Goal: Information Seeking & Learning: Find specific fact

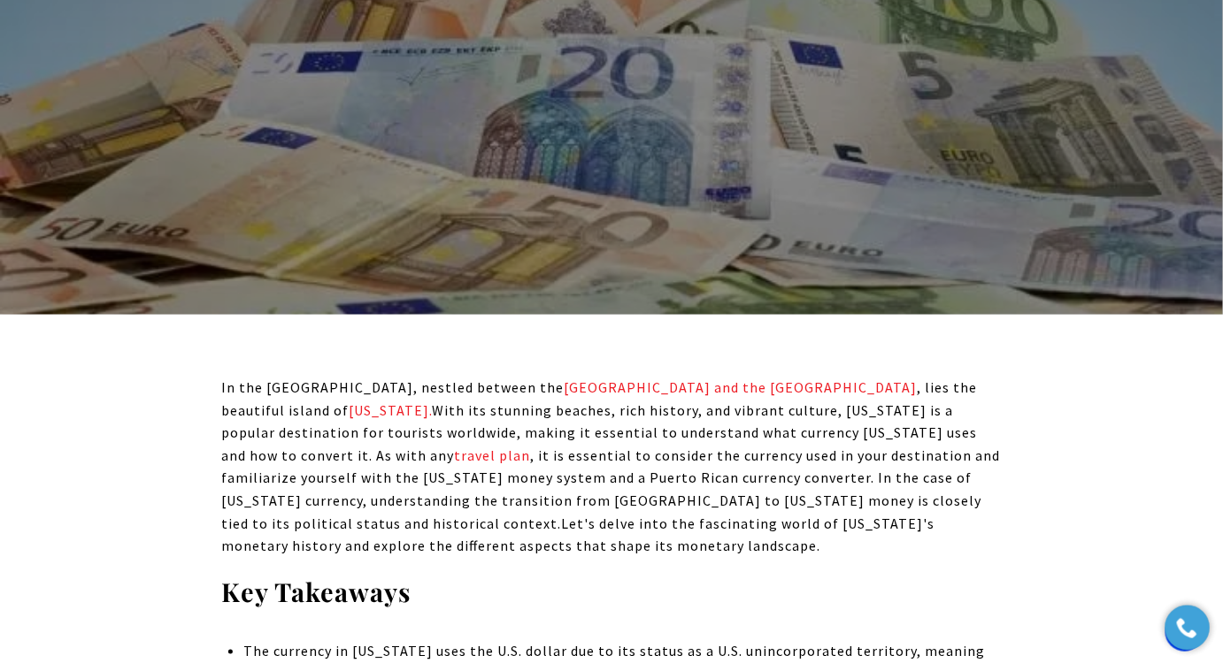
scroll to position [563, 0]
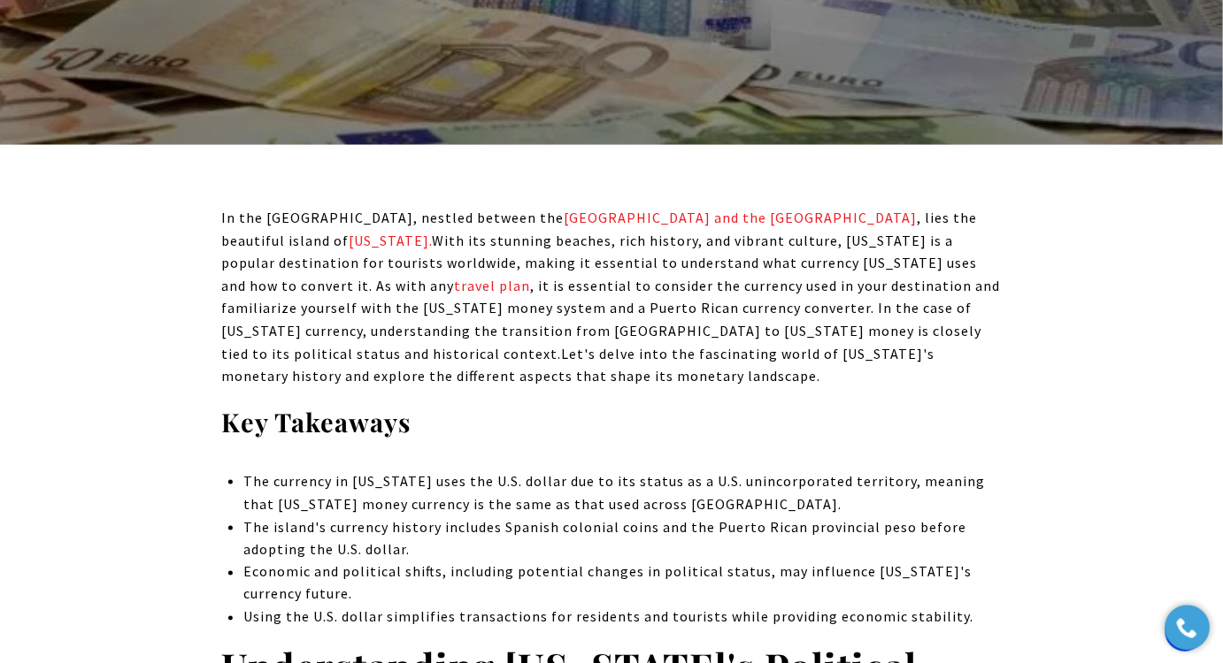
drag, startPoint x: 331, startPoint y: 386, endPoint x: 211, endPoint y: 211, distance: 212.0
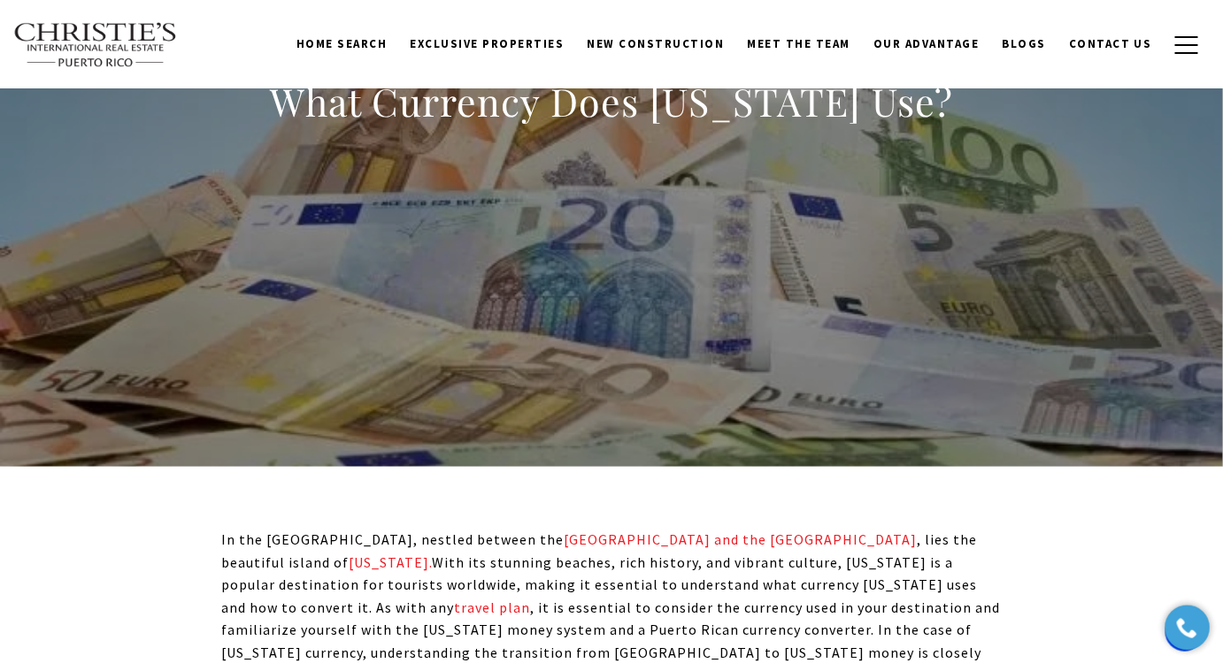
click at [363, 134] on div "What Currency Does [US_STATE] Use?" at bounding box center [611, 113] width 683 height 73
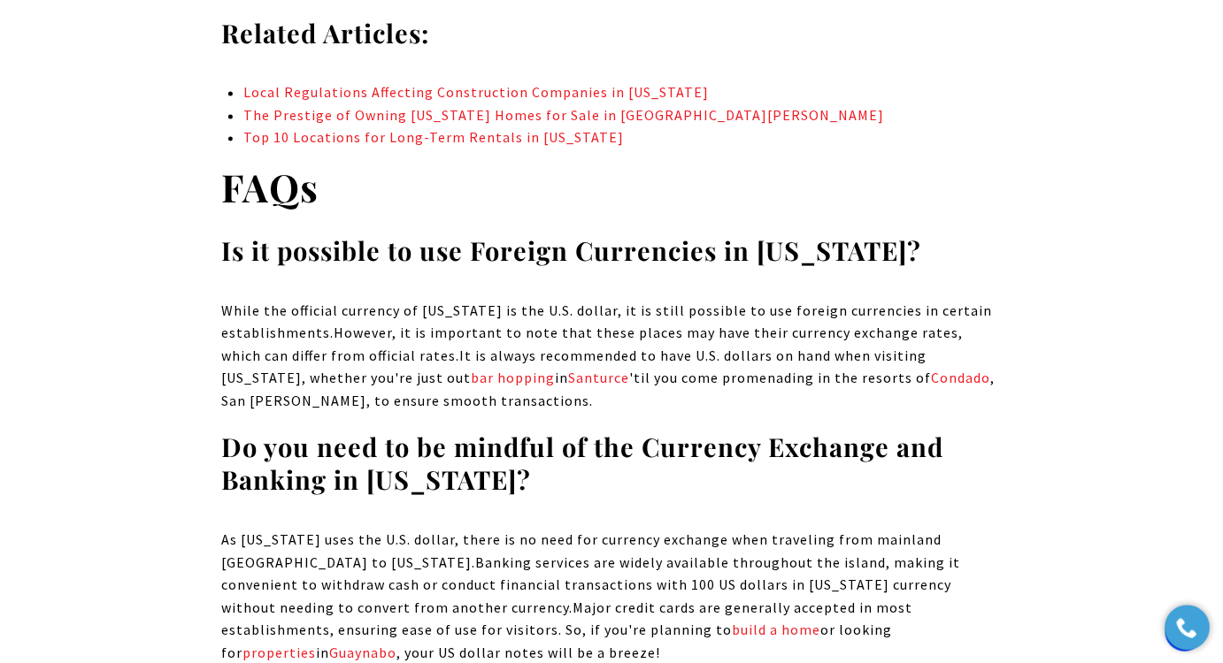
scroll to position [13063, 0]
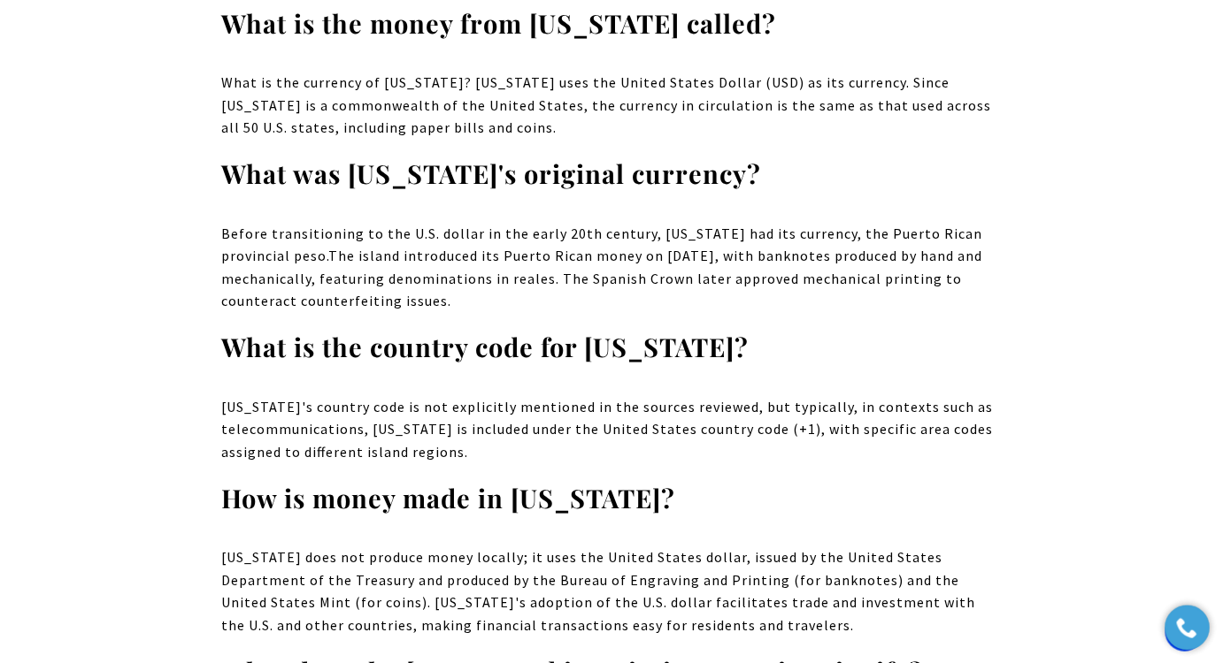
drag, startPoint x: 269, startPoint y: 101, endPoint x: 884, endPoint y: 586, distance: 783.0
copy body "Lore Ipsumdol Sita Consec Adip Eli? Se doe Temporinc, utlabor etdolor mag Aliqu…"
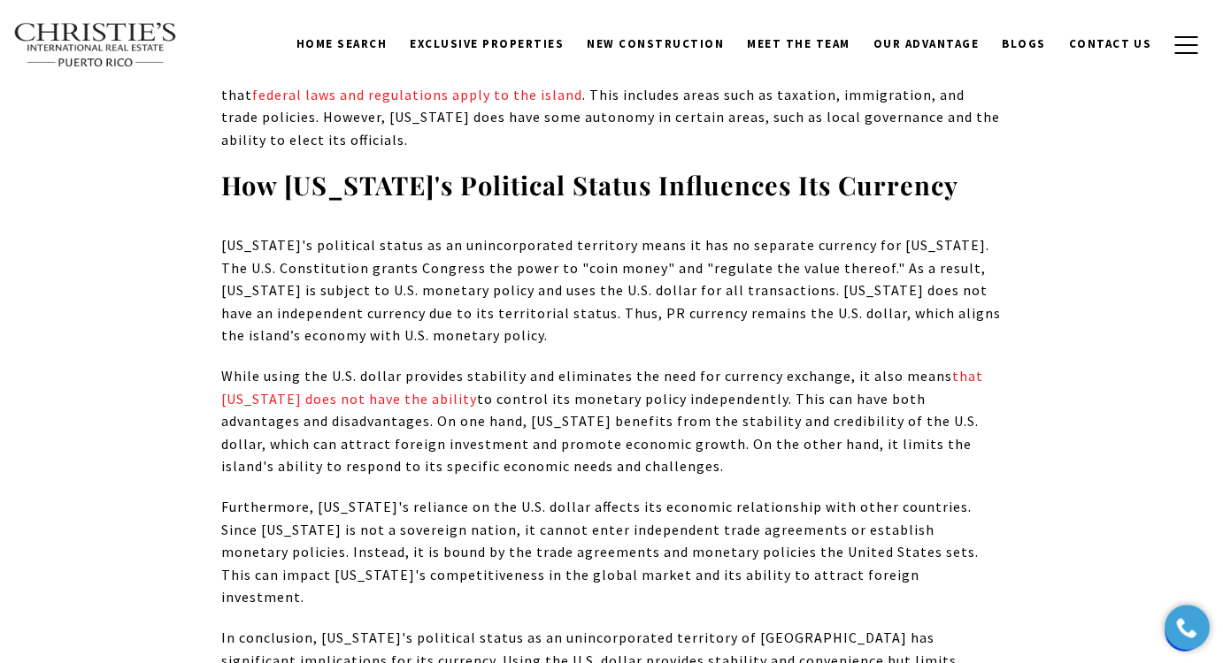
scroll to position [0, 0]
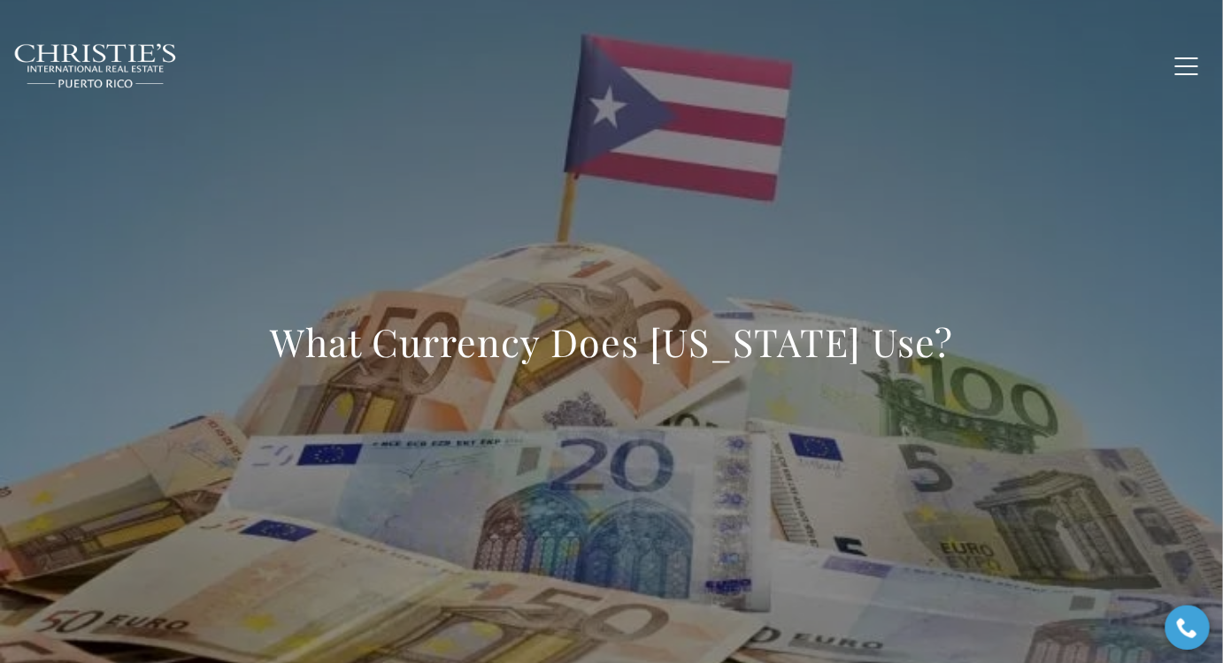
click at [551, 435] on div "What Currency Does [US_STATE] Use?" at bounding box center [611, 353] width 1223 height 531
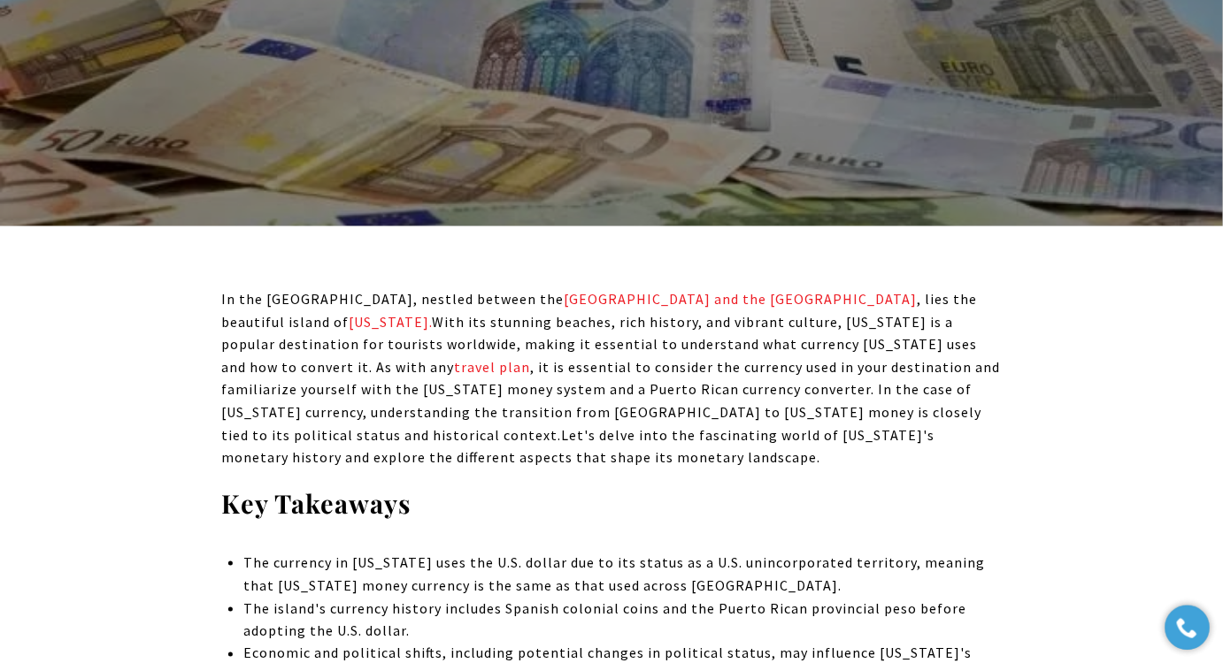
scroll to position [482, 0]
drag, startPoint x: 191, startPoint y: 290, endPoint x: 326, endPoint y: 463, distance: 218.7
copy p "In the [GEOGRAPHIC_DATA], nestled between the [GEOGRAPHIC_DATA] and the [GEOGRA…"
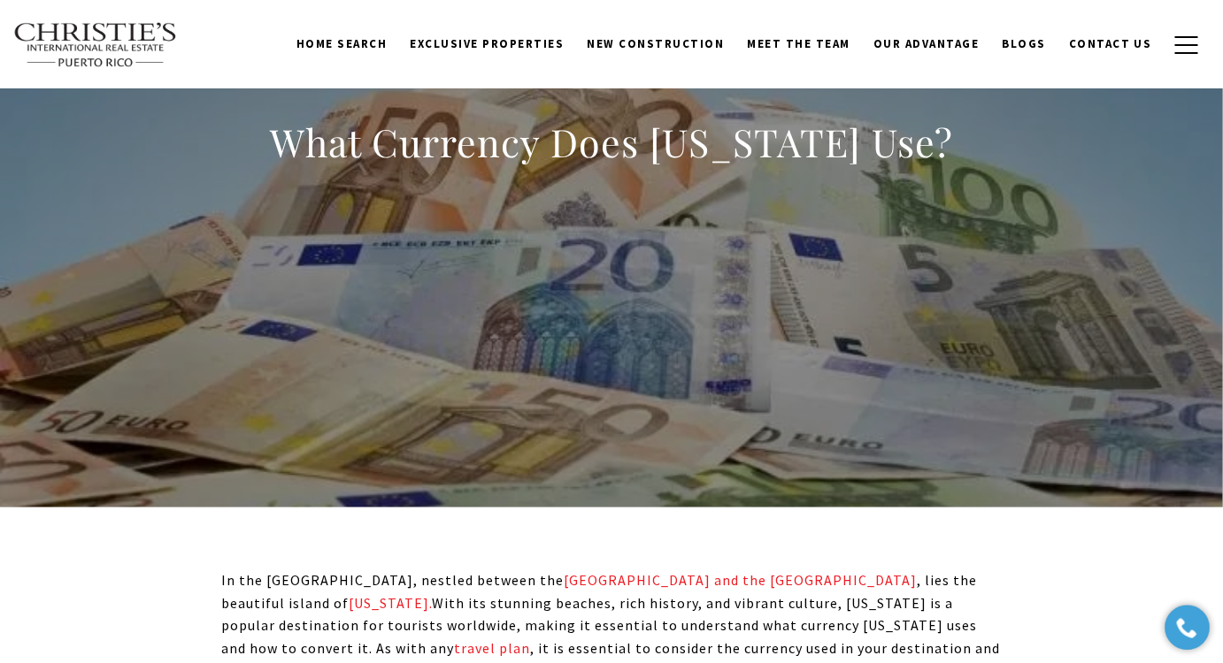
scroll to position [160, 0]
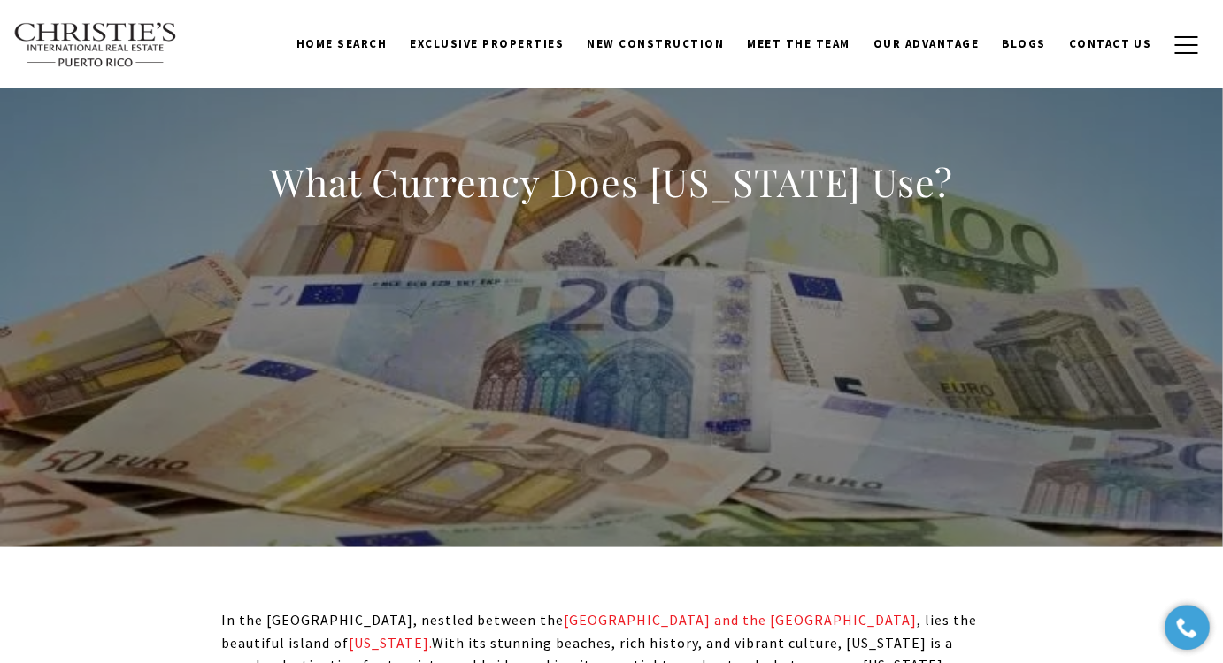
click at [283, 212] on div "What Currency Does [US_STATE] Use?" at bounding box center [611, 193] width 683 height 73
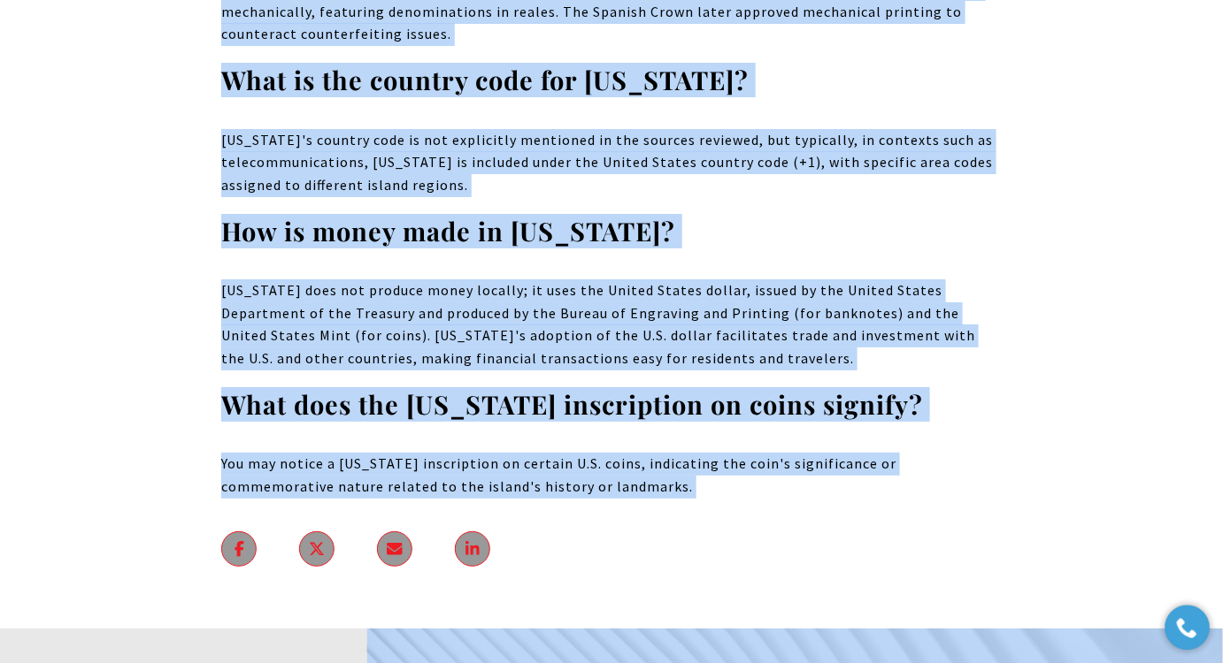
scroll to position [13490, 0]
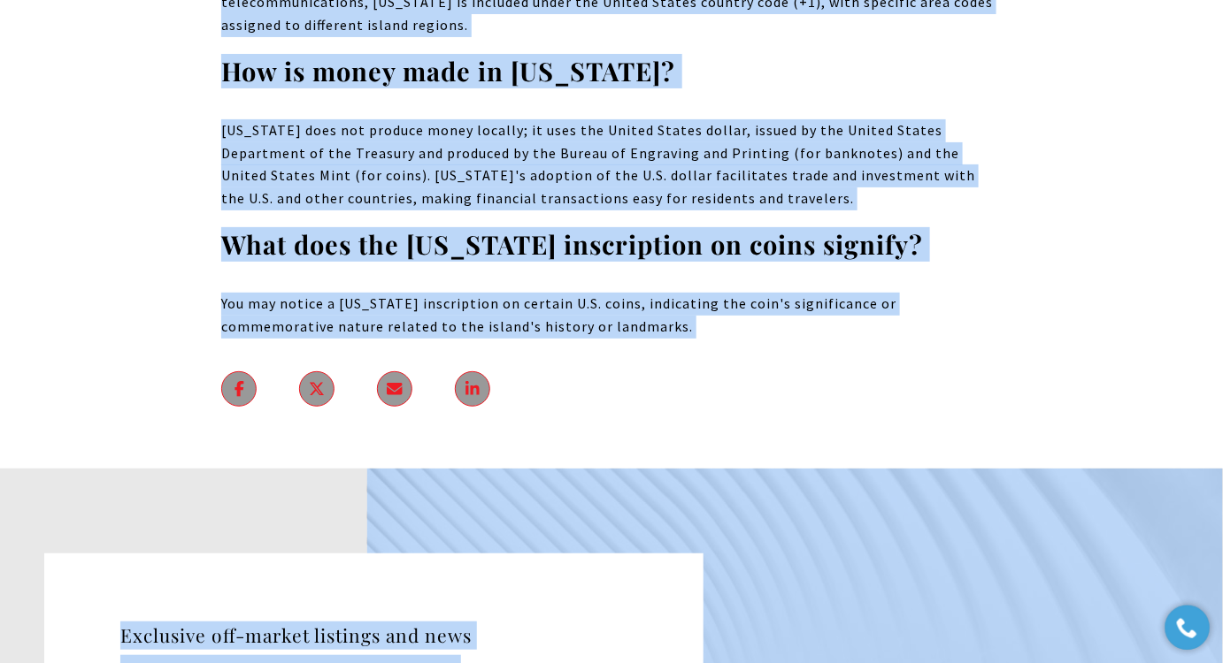
drag, startPoint x: 277, startPoint y: 180, endPoint x: 764, endPoint y: 152, distance: 488.3
copy body "Lore Ipsumdol Sita Consec Adip Eli? Se doe Temporinc, utlabor etdolor mag Aliqu…"
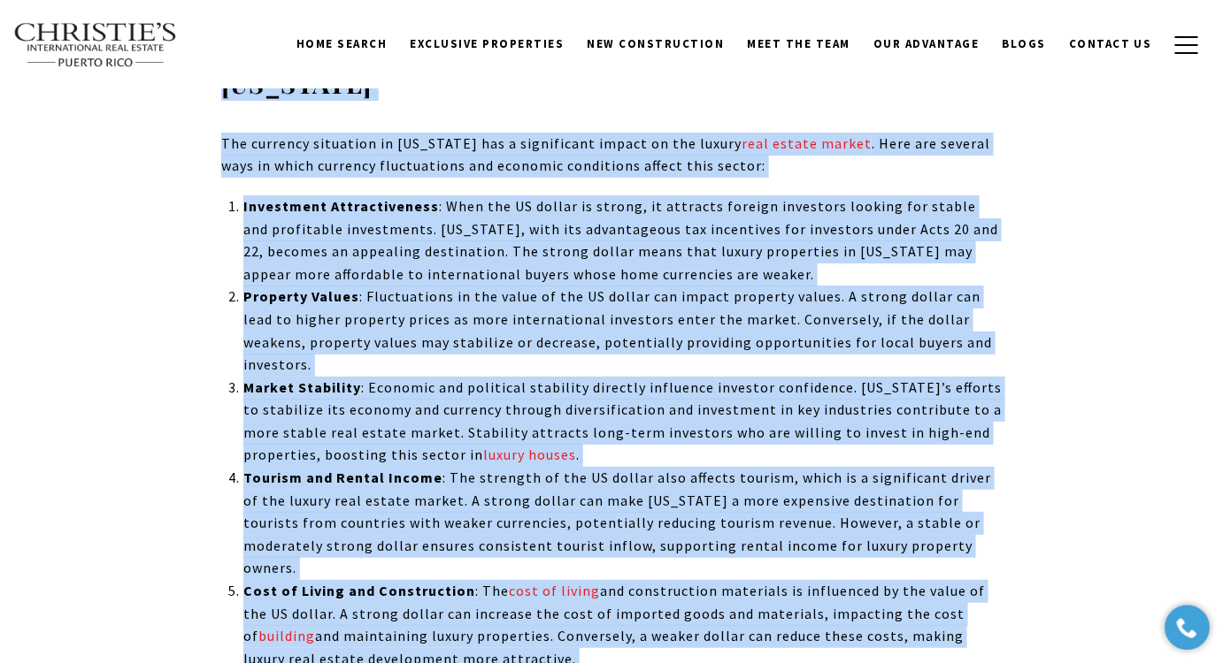
scroll to position [0, 0]
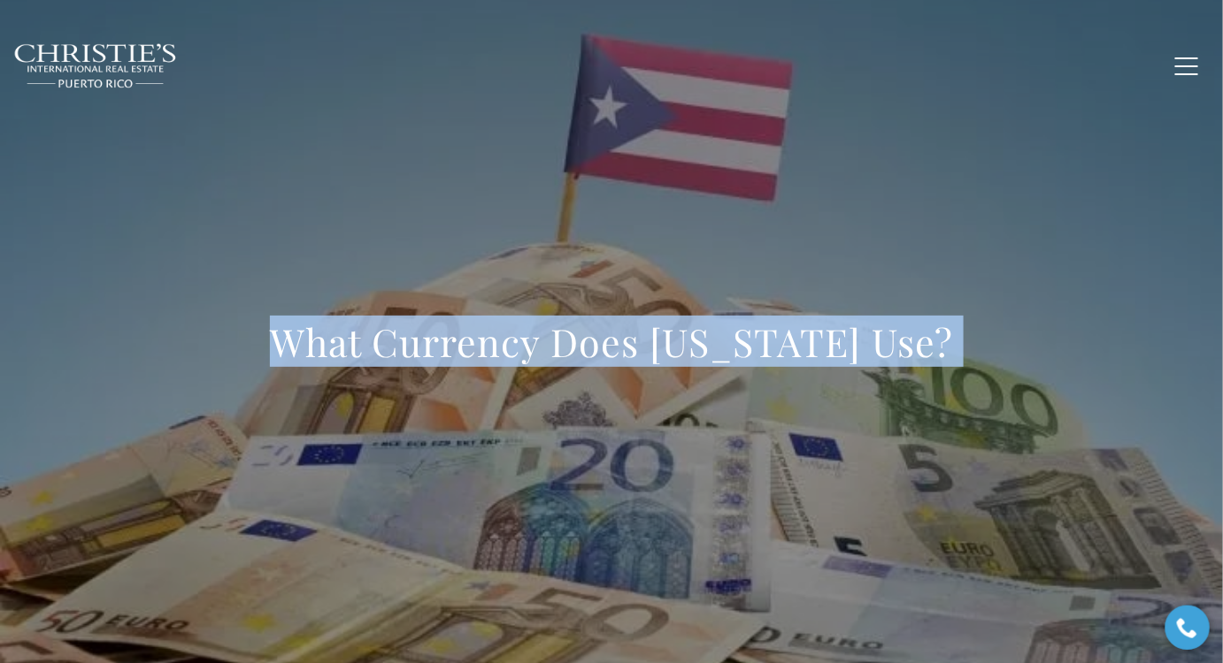
click at [652, 362] on h1 "What Currency Does [US_STATE] Use?" at bounding box center [611, 343] width 683 height 50
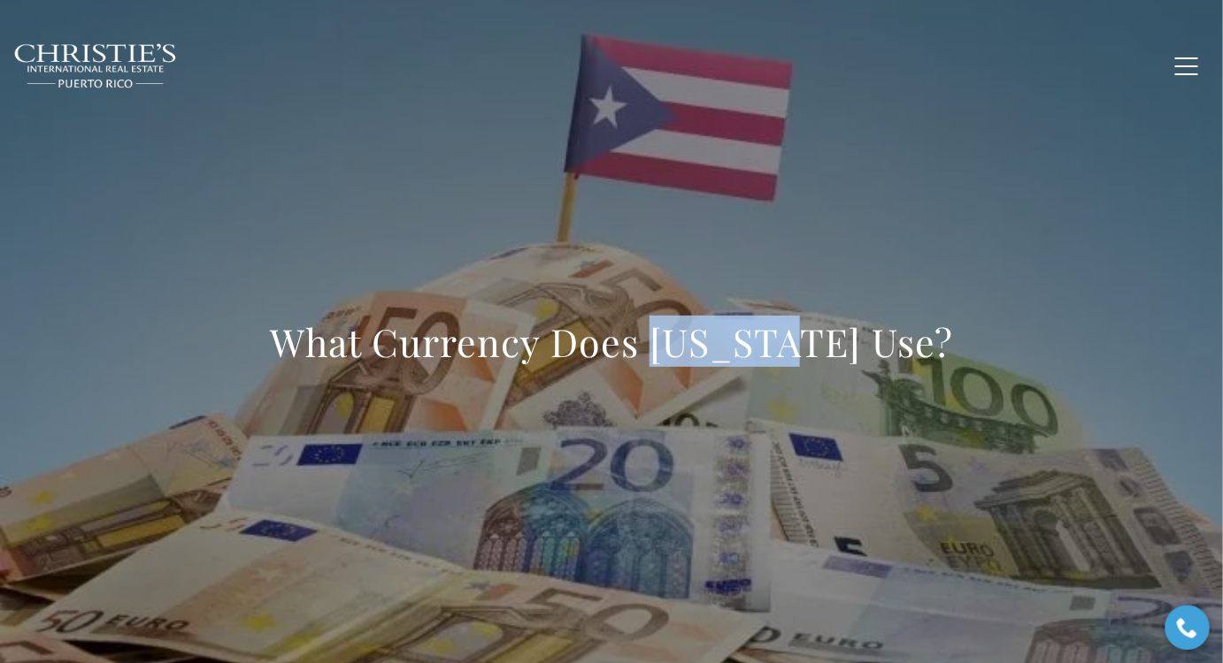
click at [652, 362] on h1 "What Currency Does [US_STATE] Use?" at bounding box center [611, 343] width 683 height 50
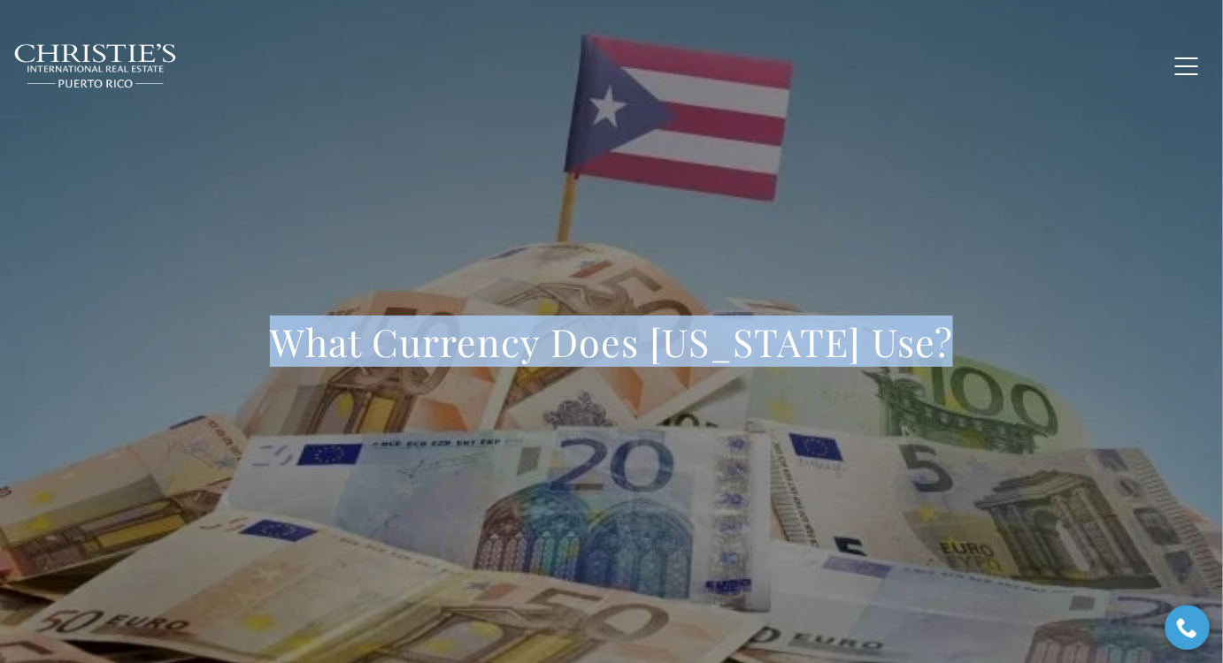
click at [652, 362] on h1 "What Currency Does [US_STATE] Use?" at bounding box center [611, 343] width 683 height 50
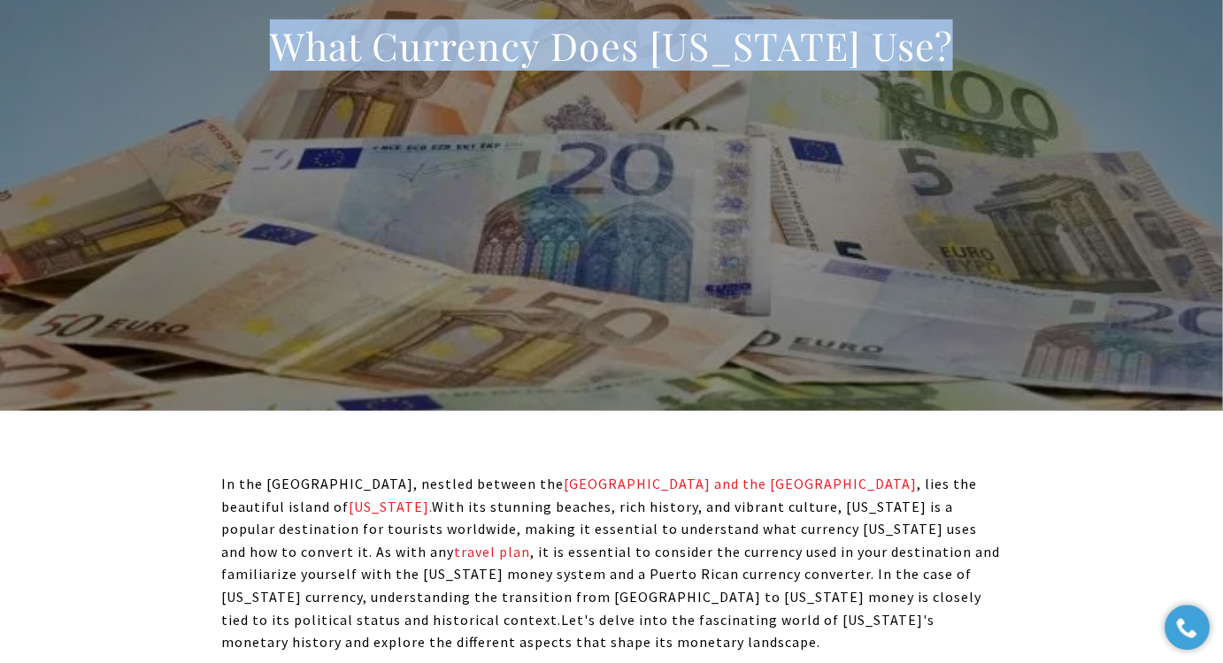
scroll to position [321, 0]
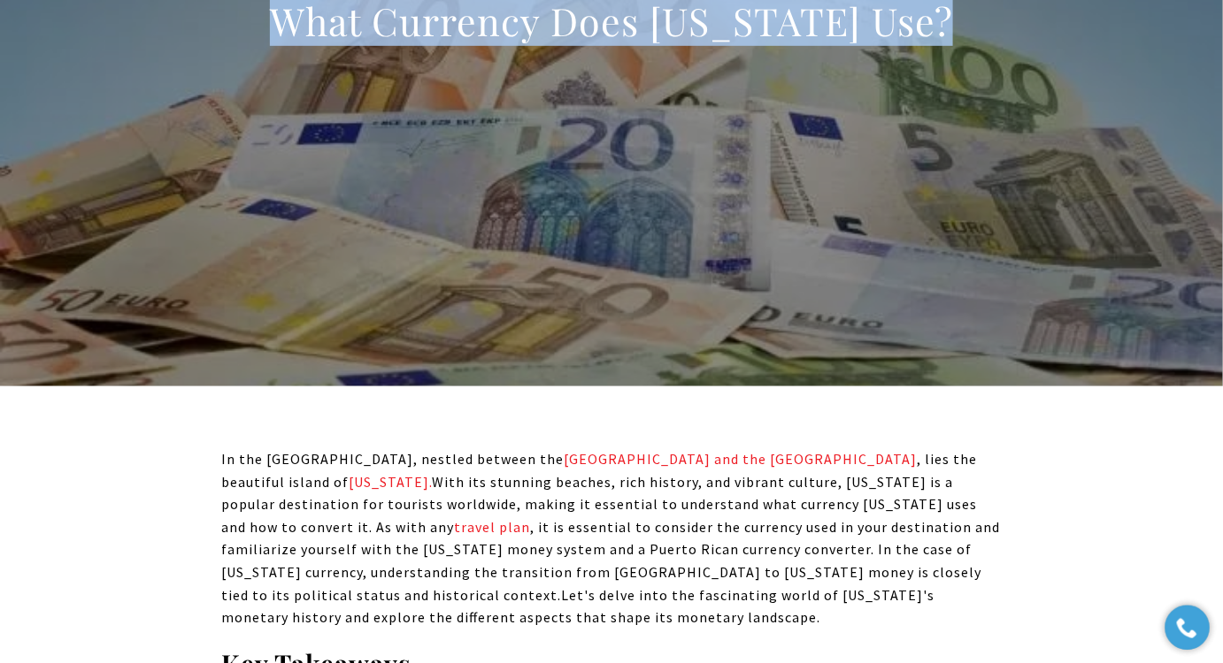
click at [293, 176] on div "What Currency Does [US_STATE] Use?" at bounding box center [611, 32] width 1223 height 531
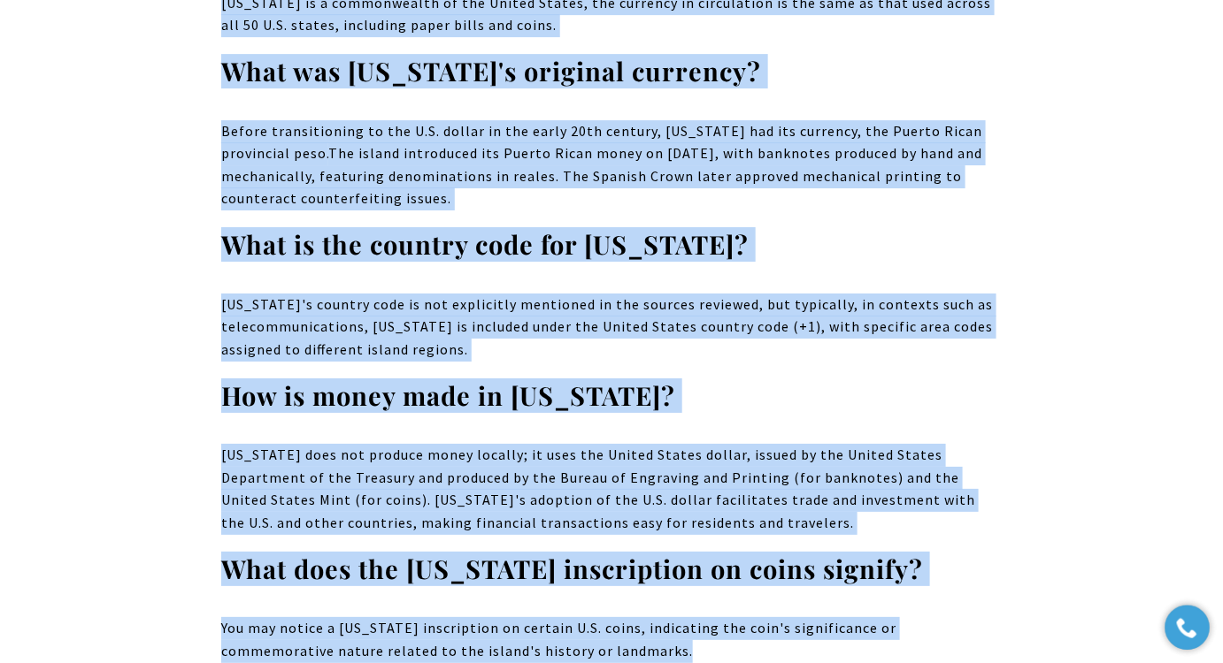
scroll to position [13230, 0]
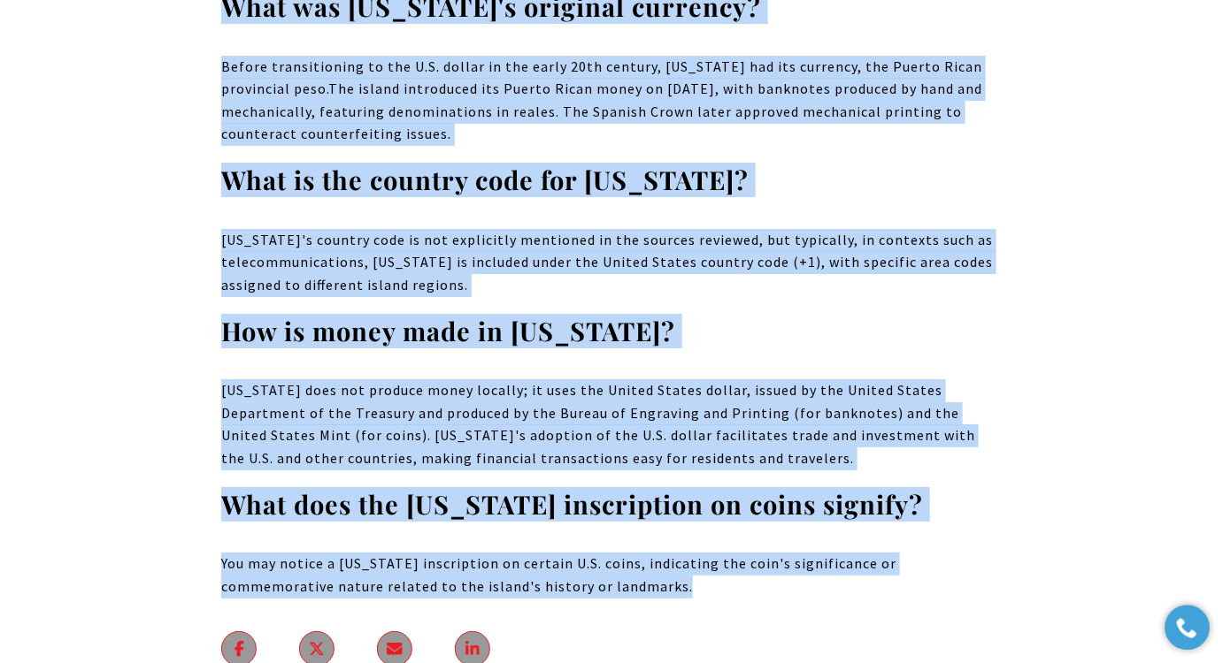
drag, startPoint x: 220, startPoint y: 457, endPoint x: 575, endPoint y: 411, distance: 357.7
copy div "Lo ips Dolorsita, consect adipisc eli Seddoei Temporin utl etd Magnaa Enimadmi …"
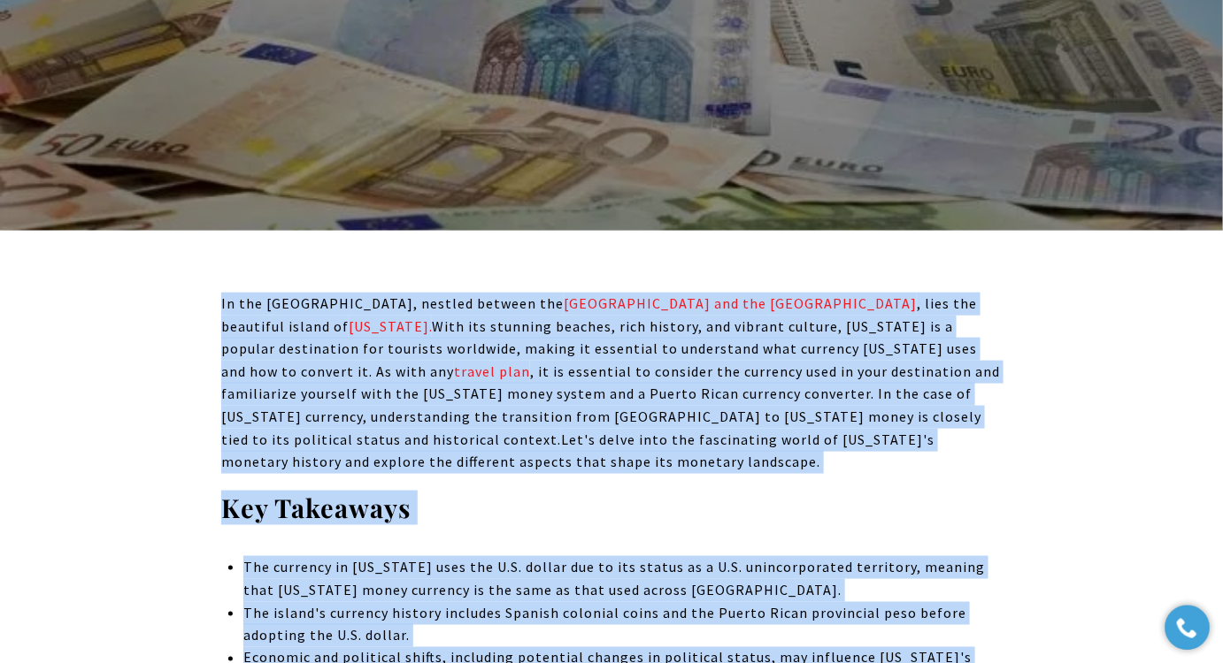
scroll to position [563, 0]
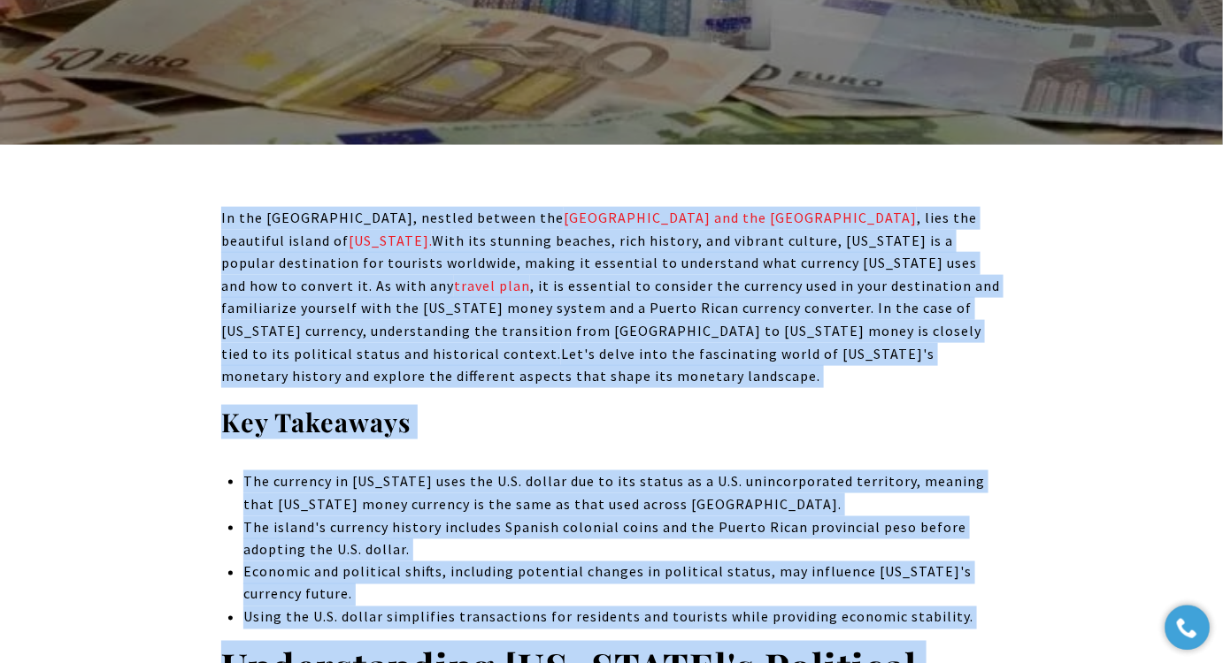
click at [728, 423] on h3 "Key Takeaways" at bounding box center [611, 423] width 780 height 34
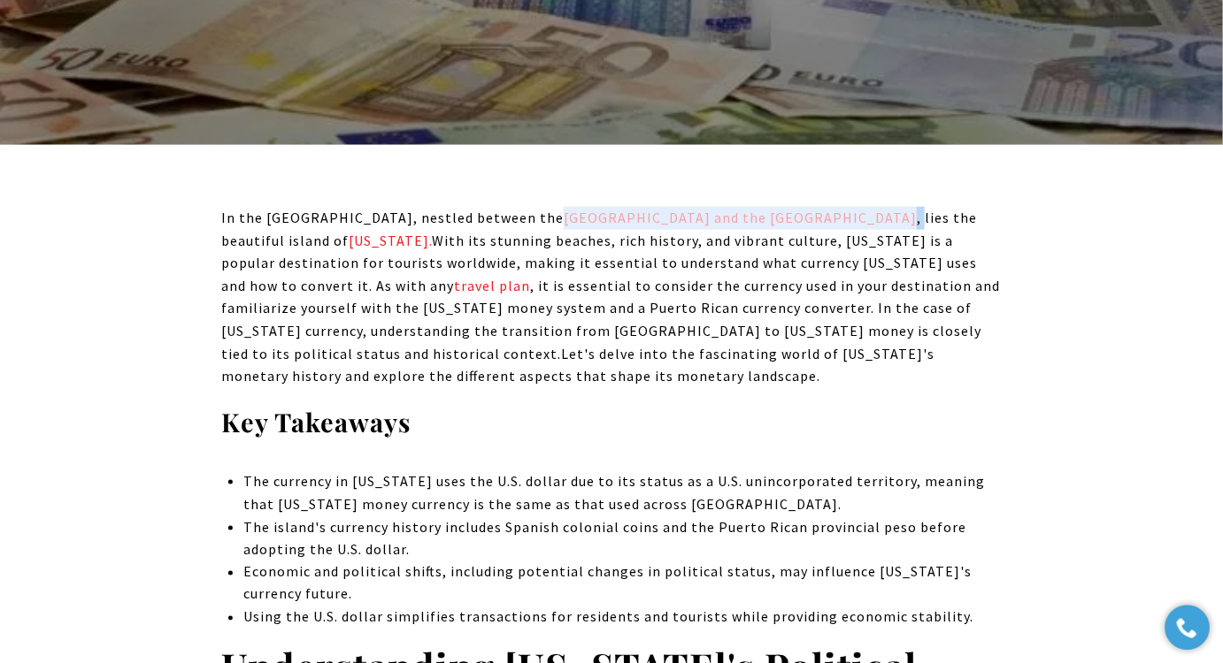
drag, startPoint x: 749, startPoint y: 221, endPoint x: 483, endPoint y: 226, distance: 266.3
click at [484, 224] on span "In the [GEOGRAPHIC_DATA], nestled between the [GEOGRAPHIC_DATA] and the [GEOGRA…" at bounding box center [610, 286] width 779 height 154
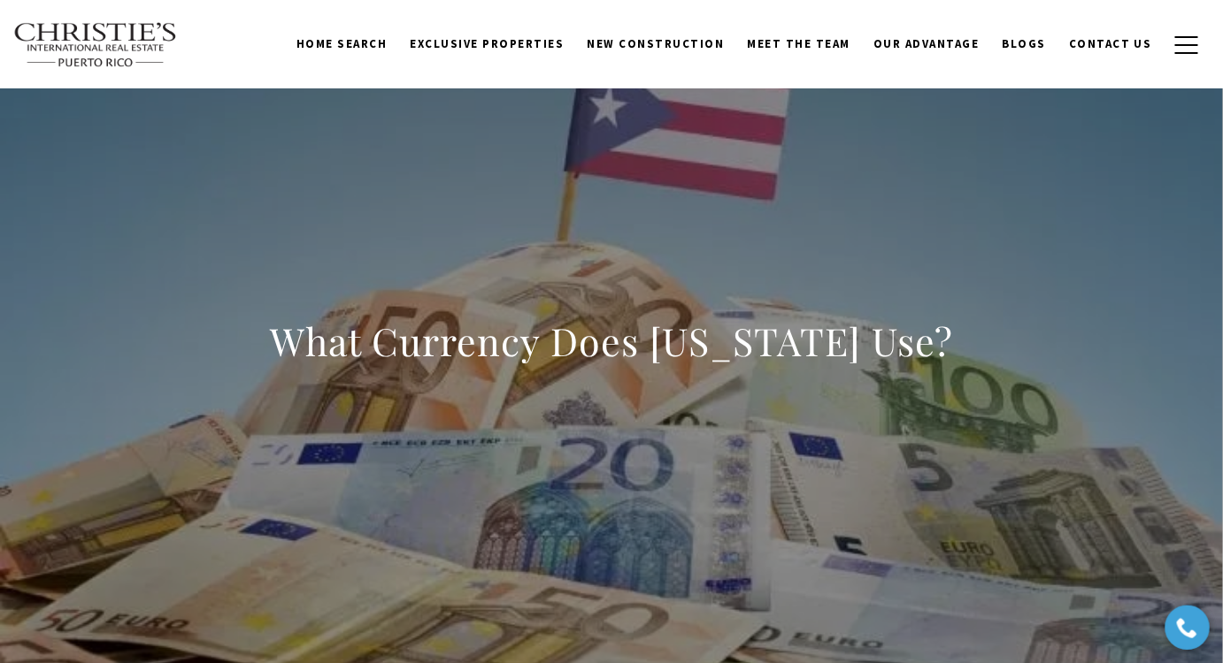
scroll to position [0, 0]
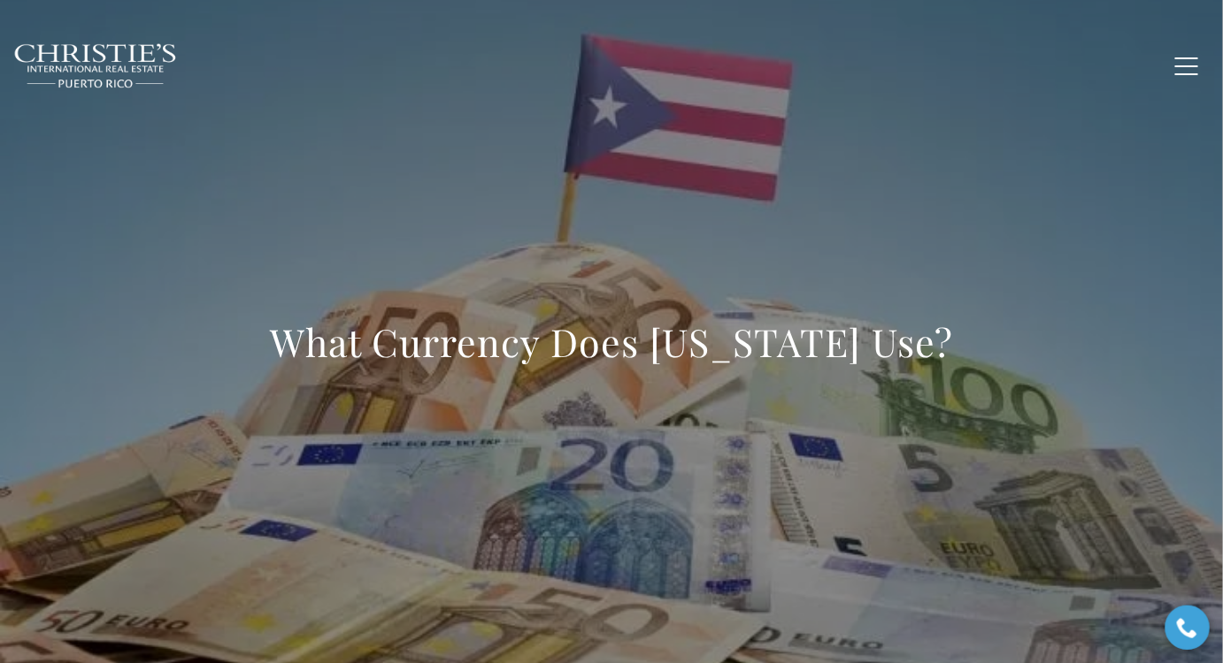
click at [653, 354] on h1 "What Currency Does [US_STATE] Use?" at bounding box center [611, 343] width 683 height 50
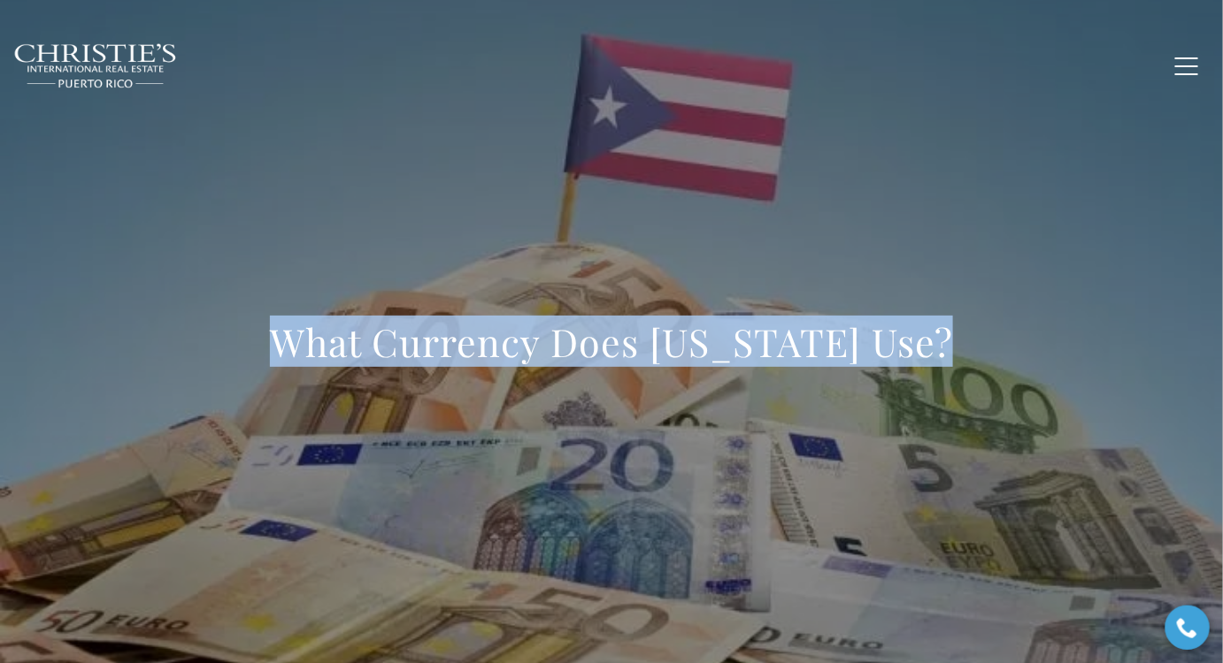
click at [653, 354] on h1 "What Currency Does [US_STATE] Use?" at bounding box center [611, 343] width 683 height 50
copy body "What Currency Does [US_STATE] Use?"
click at [740, 340] on h1 "What Currency Does [US_STATE] Use?" at bounding box center [611, 343] width 683 height 50
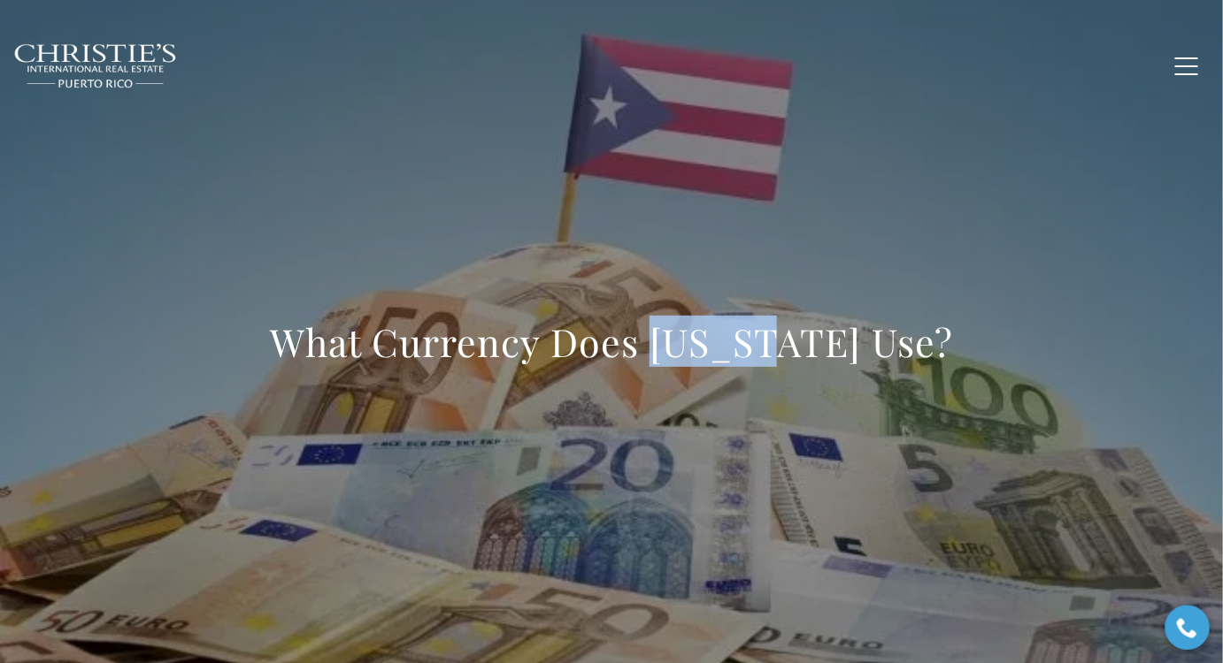
click at [740, 338] on h1 "What Currency Does [US_STATE] Use?" at bounding box center [611, 343] width 683 height 50
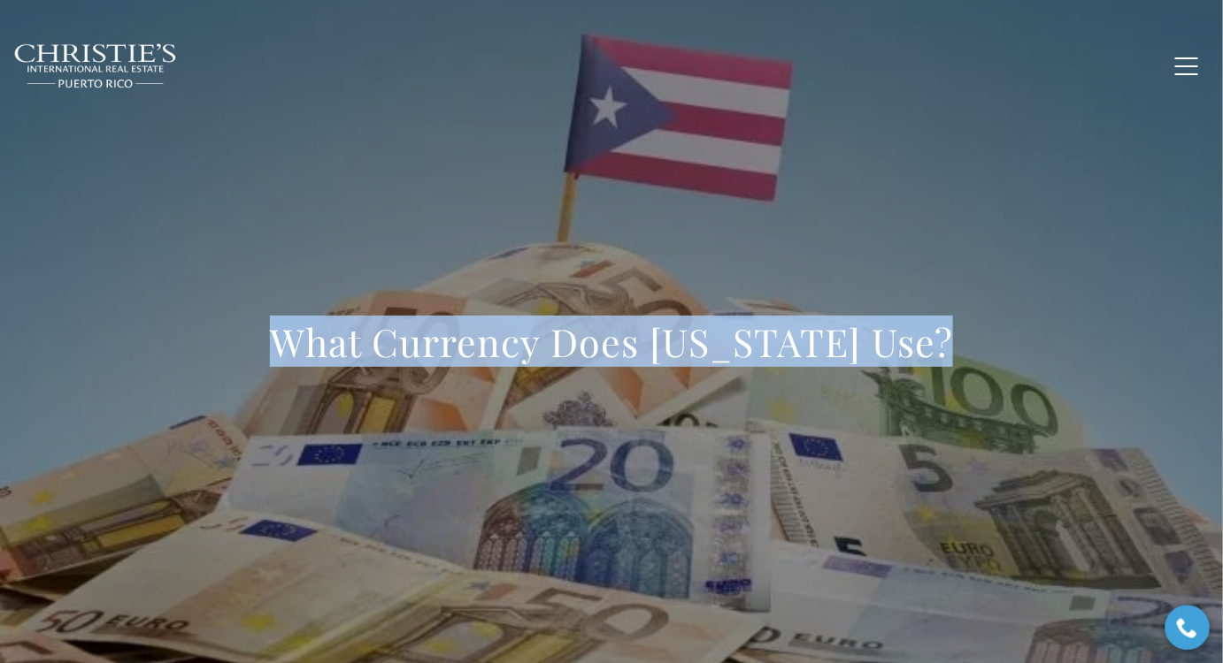
click at [740, 338] on h1 "What Currency Does [US_STATE] Use?" at bounding box center [611, 343] width 683 height 50
click at [564, 349] on h1 "What Currency Does [US_STATE] Use?" at bounding box center [611, 343] width 683 height 50
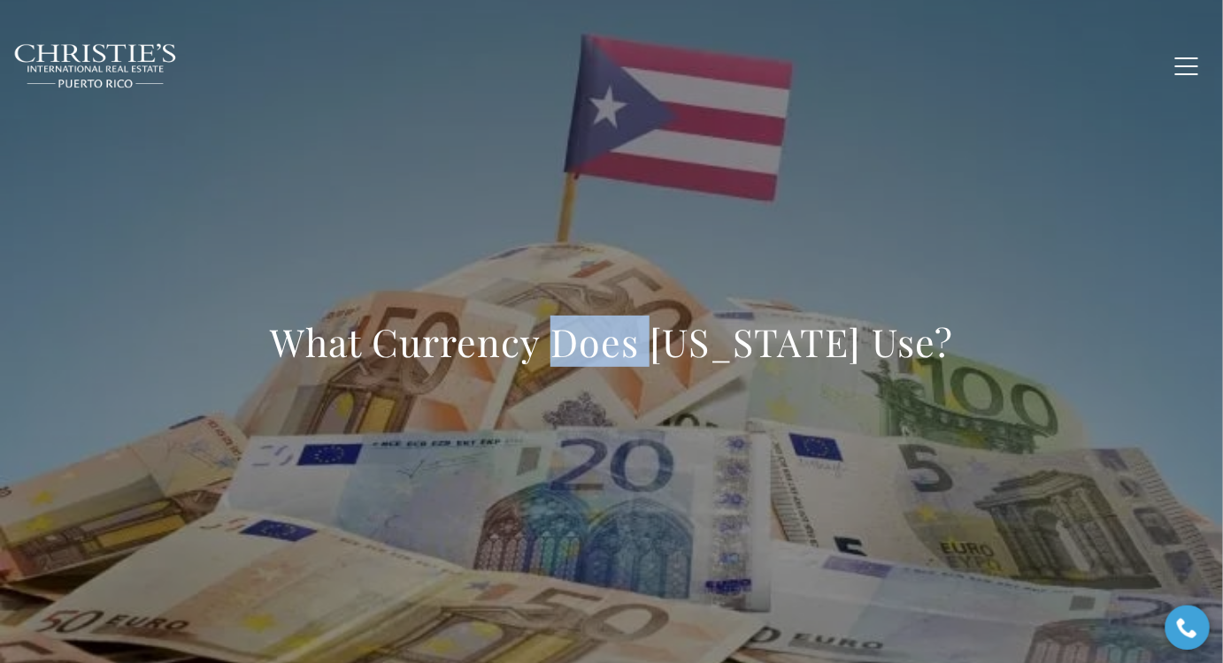
click at [564, 349] on h1 "What Currency Does [US_STATE] Use?" at bounding box center [611, 343] width 683 height 50
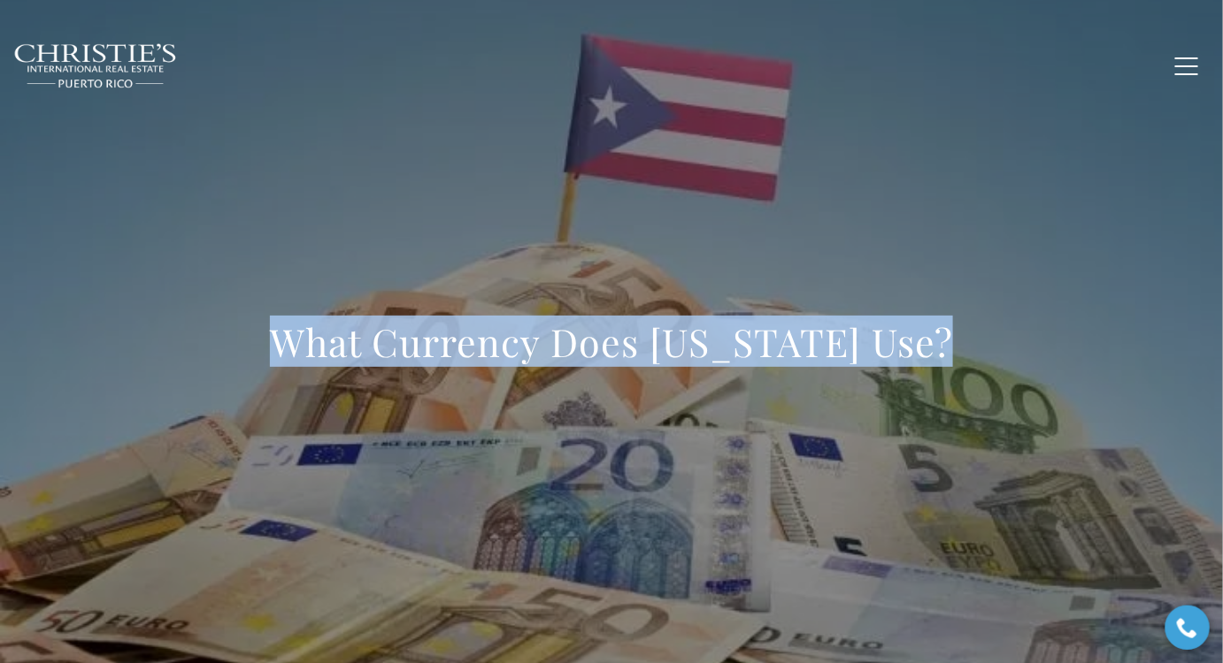
click at [564, 349] on h1 "What Currency Does [US_STATE] Use?" at bounding box center [611, 343] width 683 height 50
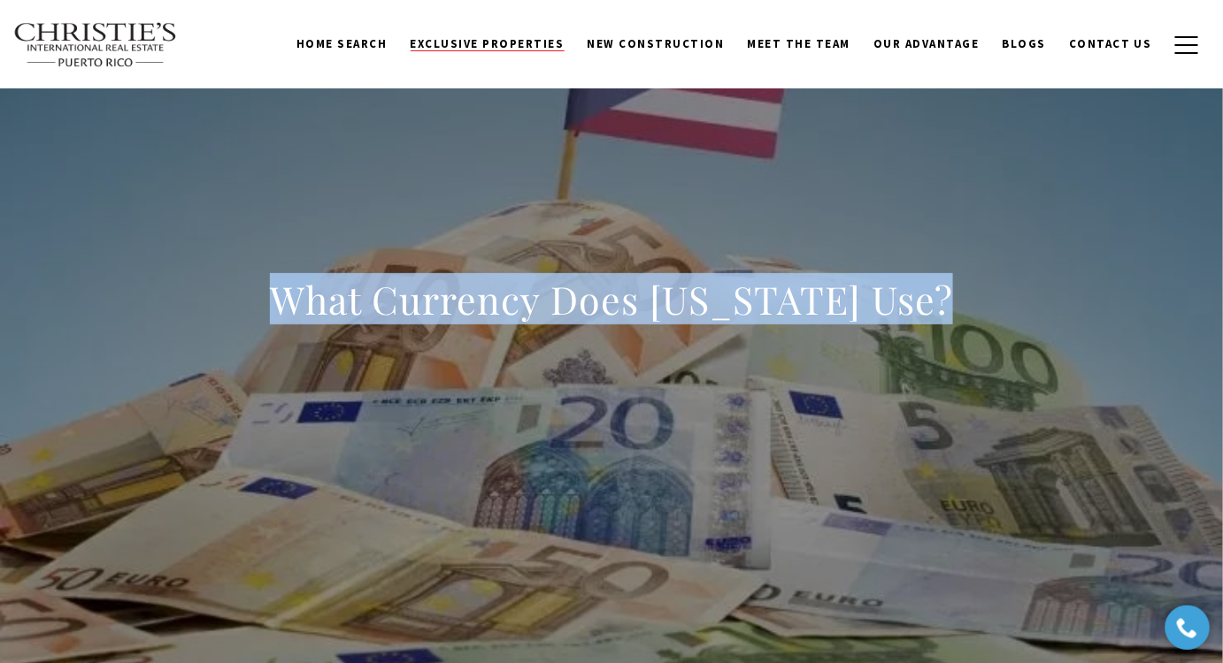
scroll to position [80, 0]
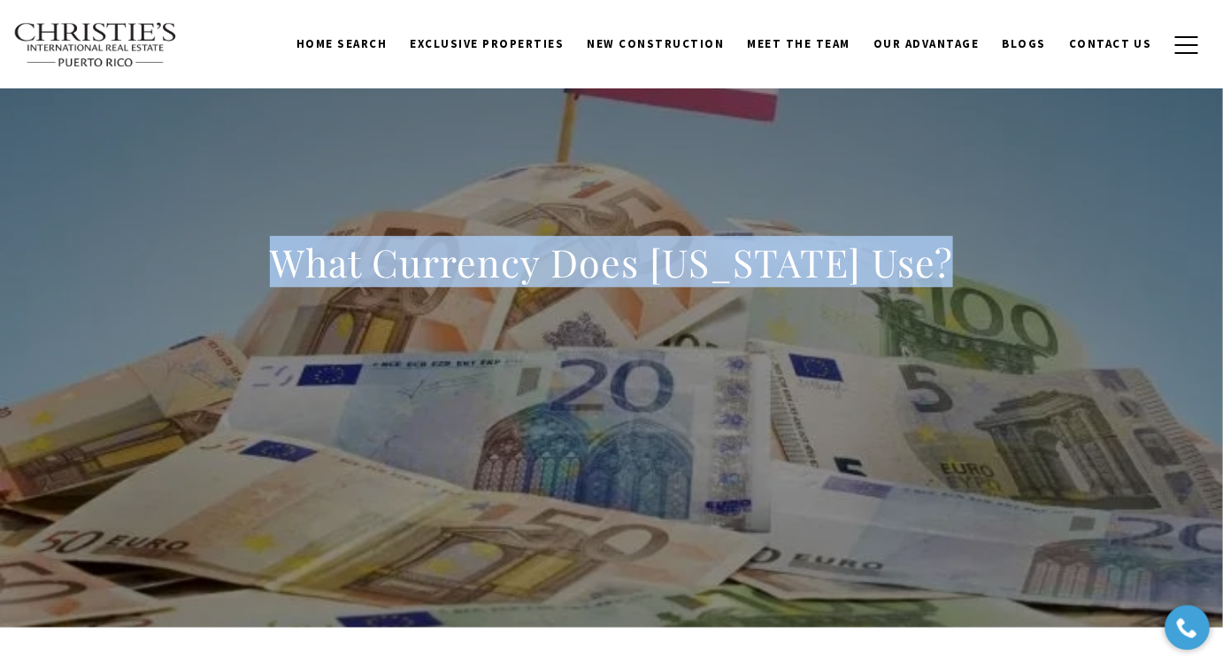
click at [577, 277] on h1 "What Currency Does [US_STATE] Use?" at bounding box center [611, 263] width 683 height 50
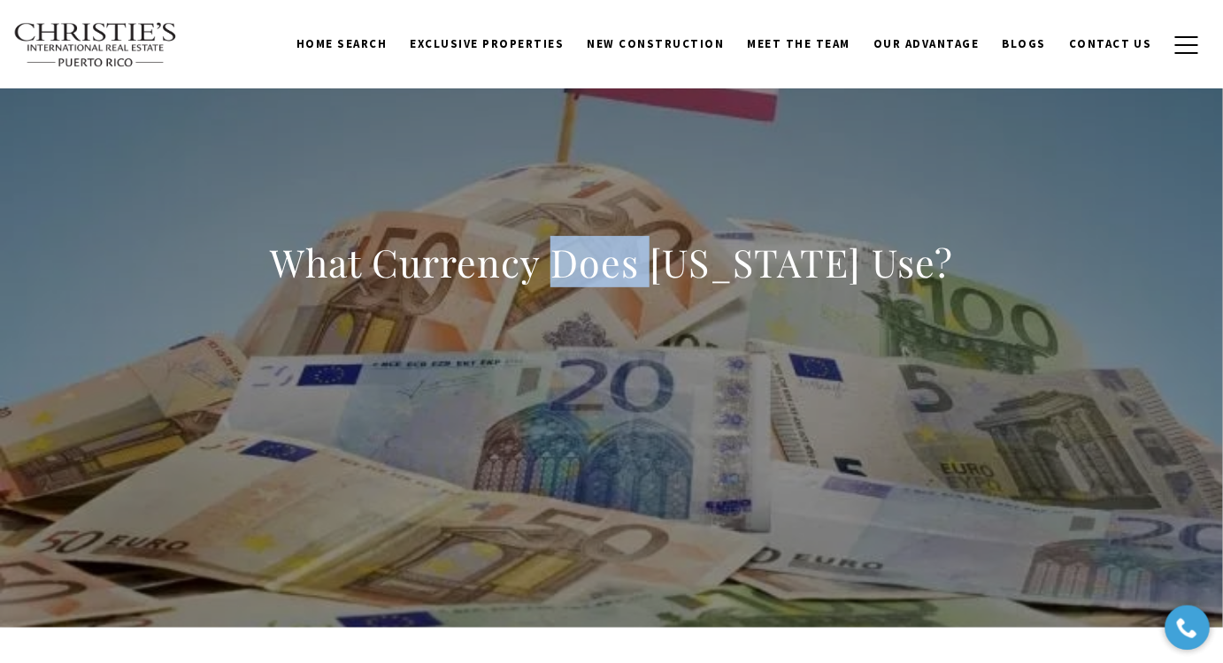
click at [577, 277] on h1 "What Currency Does [US_STATE] Use?" at bounding box center [611, 263] width 683 height 50
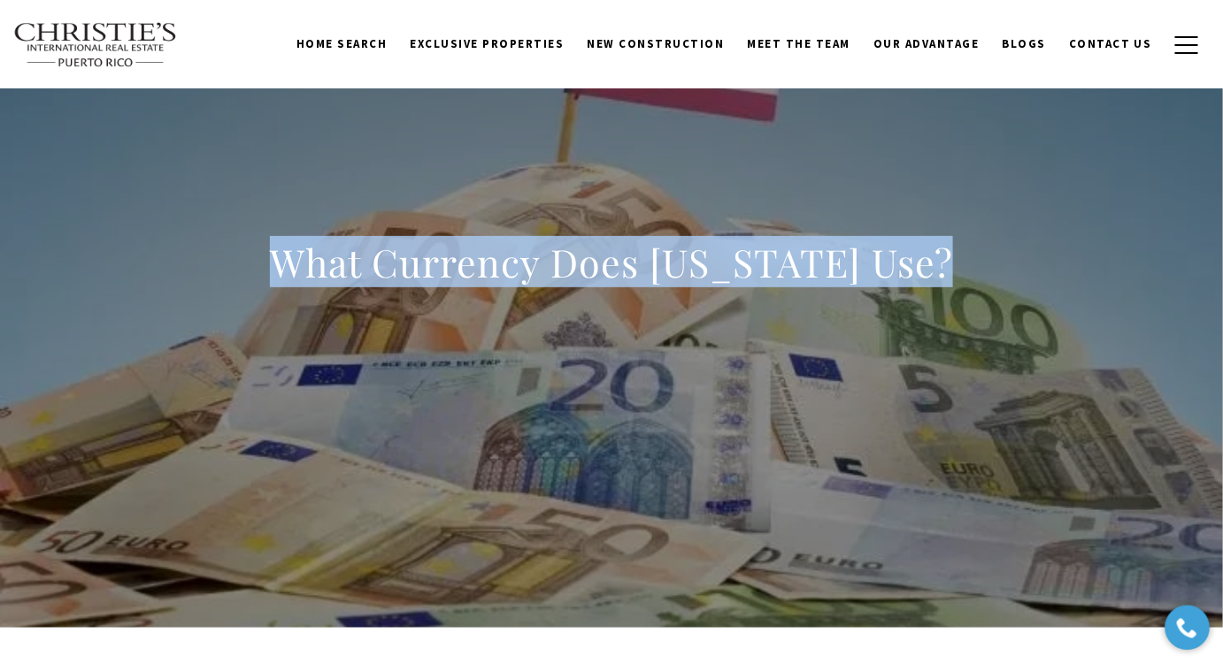
click at [577, 277] on h1 "What Currency Does [US_STATE] Use?" at bounding box center [611, 263] width 683 height 50
click at [518, 263] on h1 "What Currency Does [US_STATE] Use?" at bounding box center [611, 263] width 683 height 50
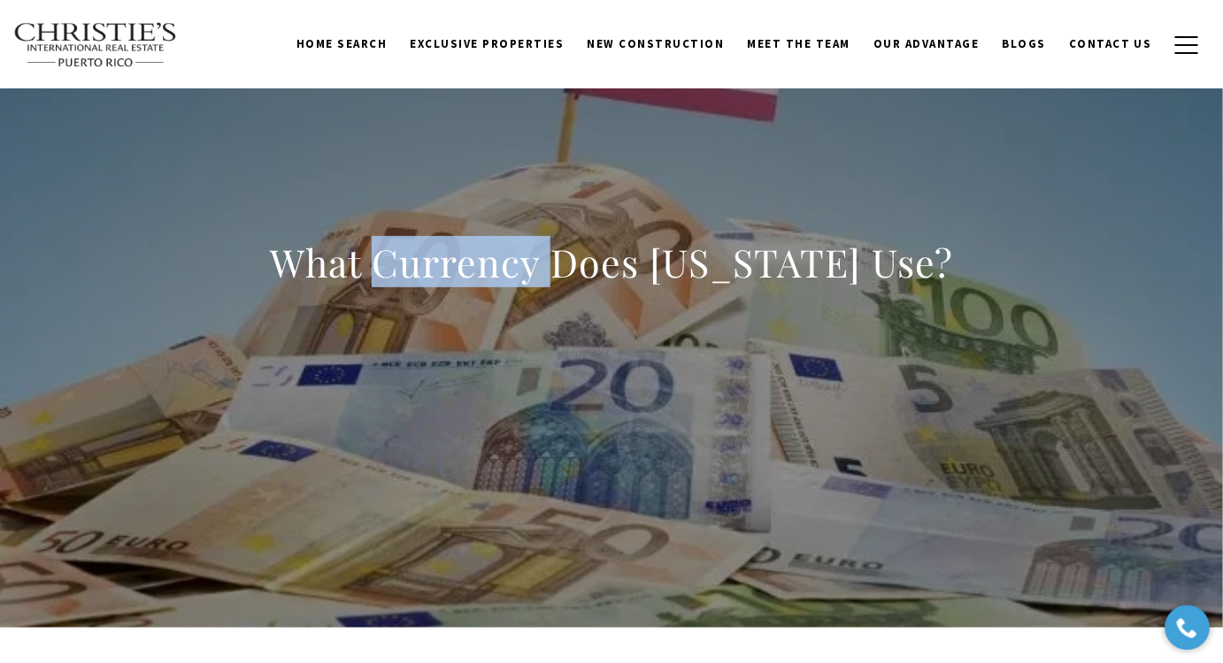
click at [518, 263] on h1 "What Currency Does [US_STATE] Use?" at bounding box center [611, 263] width 683 height 50
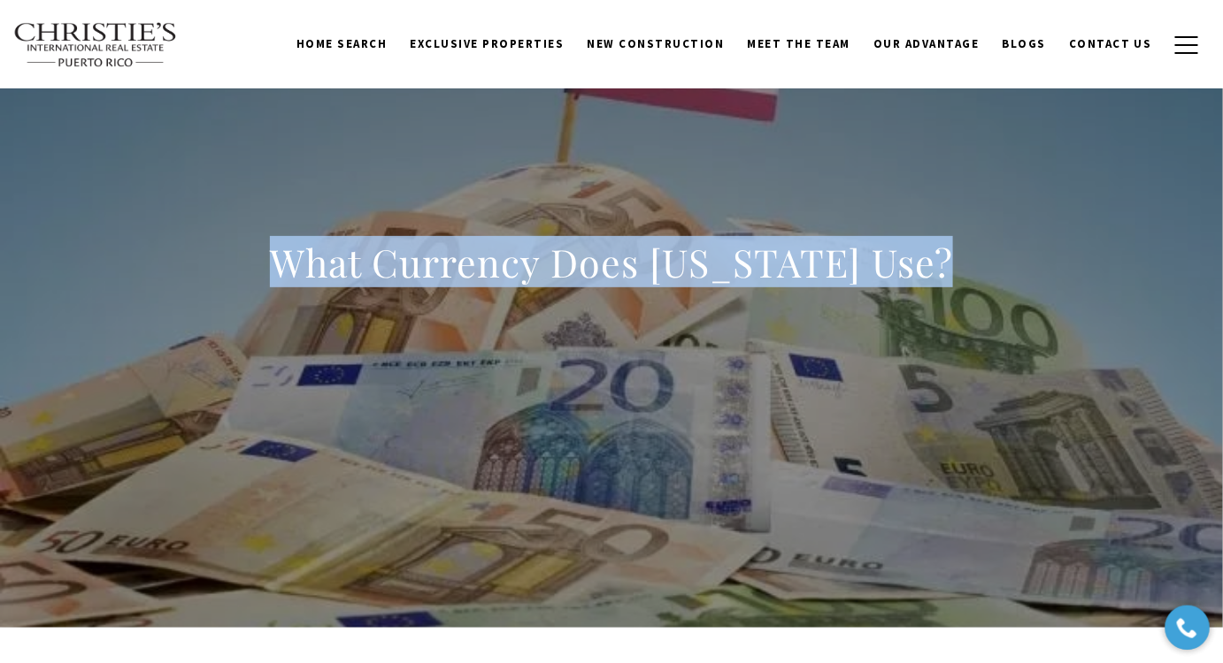
click at [518, 263] on h1 "What Currency Does [US_STATE] Use?" at bounding box center [611, 263] width 683 height 50
click at [495, 251] on h1 "What Currency Does [US_STATE] Use?" at bounding box center [611, 263] width 683 height 50
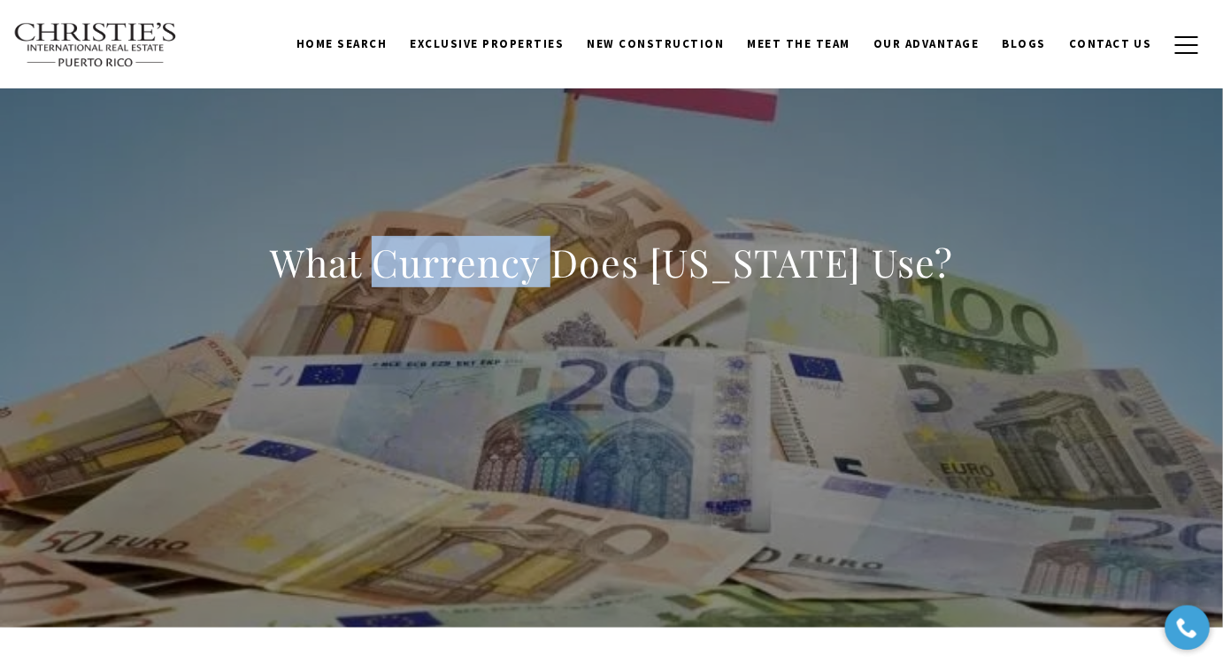
click at [495, 251] on h1 "What Currency Does [US_STATE] Use?" at bounding box center [611, 263] width 683 height 50
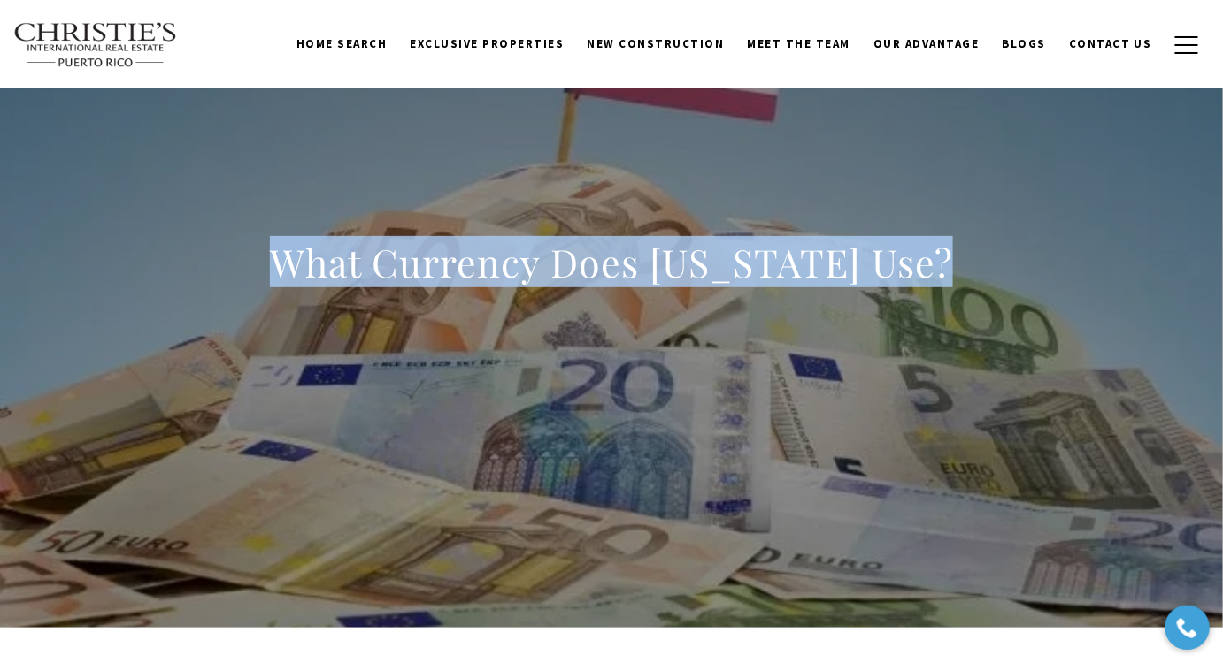
click at [495, 251] on h1 "What Currency Does [US_STATE] Use?" at bounding box center [611, 263] width 683 height 50
click at [611, 288] on div "What Currency Does [US_STATE] Use?" at bounding box center [611, 274] width 683 height 73
click at [623, 275] on h1 "What Currency Does [US_STATE] Use?" at bounding box center [611, 263] width 683 height 50
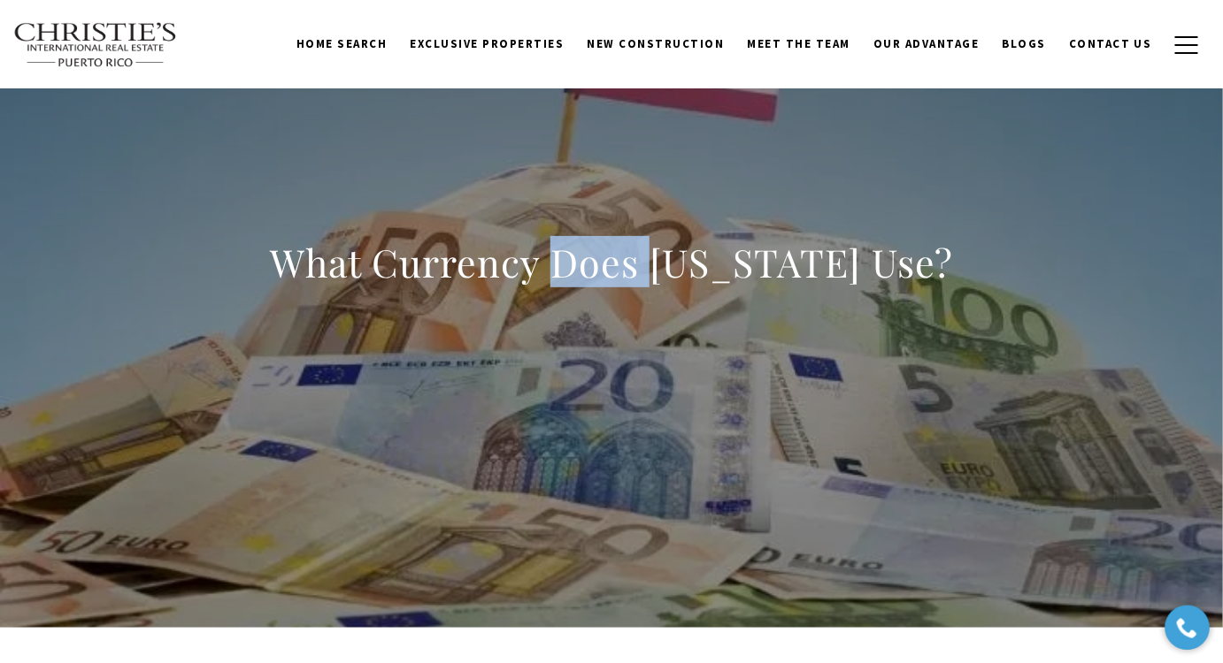
click at [623, 275] on h1 "What Currency Does [US_STATE] Use?" at bounding box center [611, 263] width 683 height 50
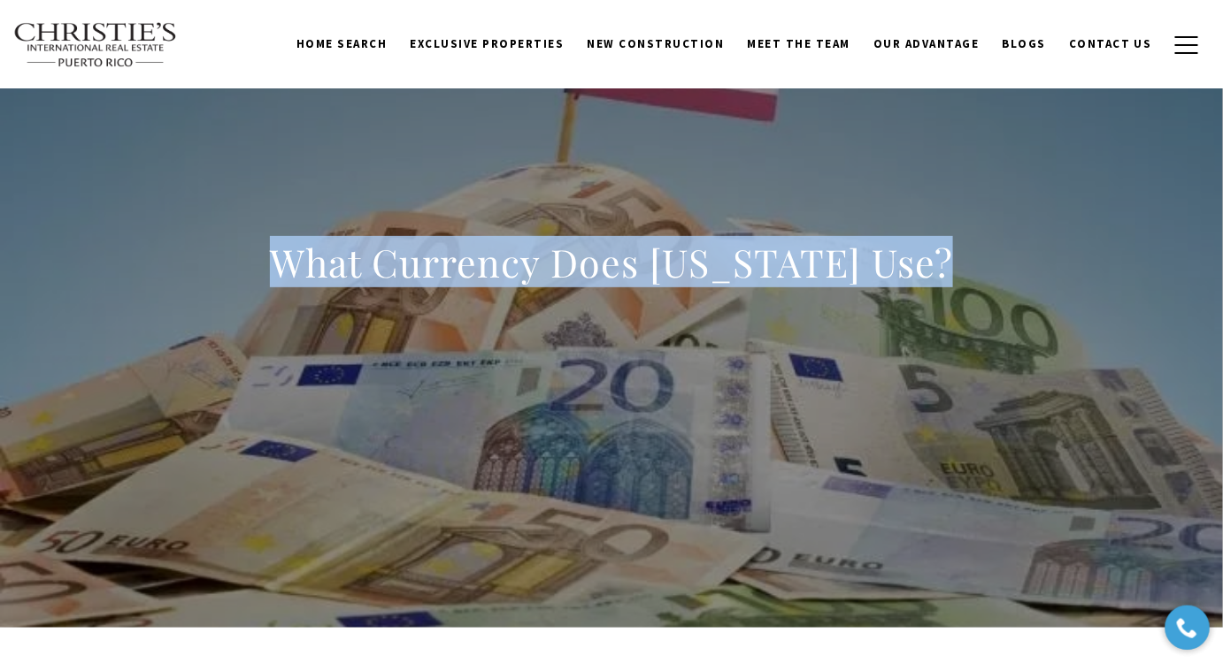
click at [623, 275] on h1 "What Currency Does [US_STATE] Use?" at bounding box center [611, 263] width 683 height 50
click at [524, 272] on h1 "What Currency Does [US_STATE] Use?" at bounding box center [611, 263] width 683 height 50
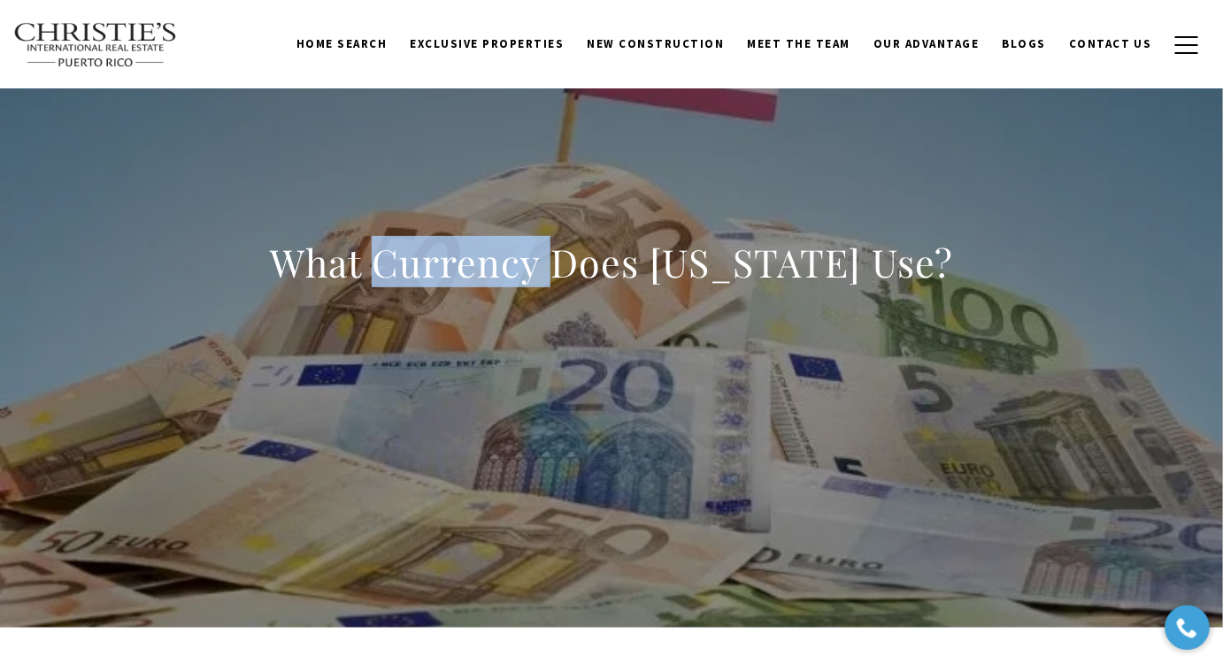
click at [524, 272] on h1 "What Currency Does [US_STATE] Use?" at bounding box center [611, 263] width 683 height 50
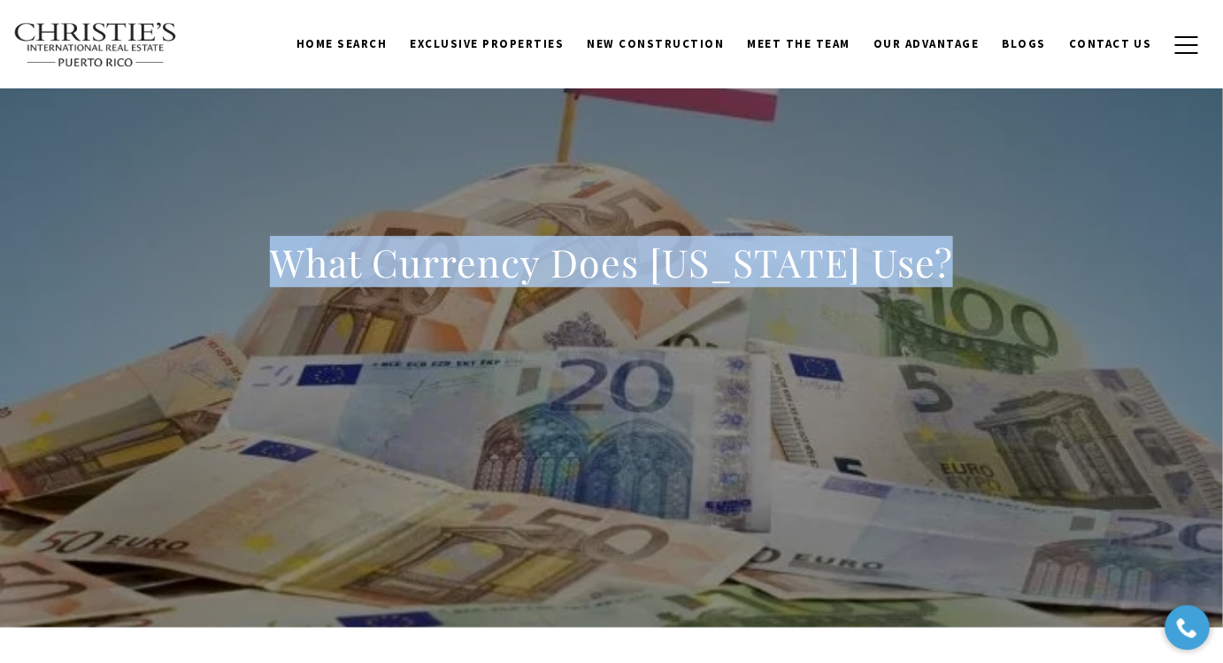
drag, startPoint x: 524, startPoint y: 272, endPoint x: 504, endPoint y: 276, distance: 20.0
click at [524, 271] on h1 "What Currency Does [US_STATE] Use?" at bounding box center [611, 263] width 683 height 50
click at [502, 284] on h1 "What Currency Does [US_STATE] Use?" at bounding box center [611, 263] width 683 height 50
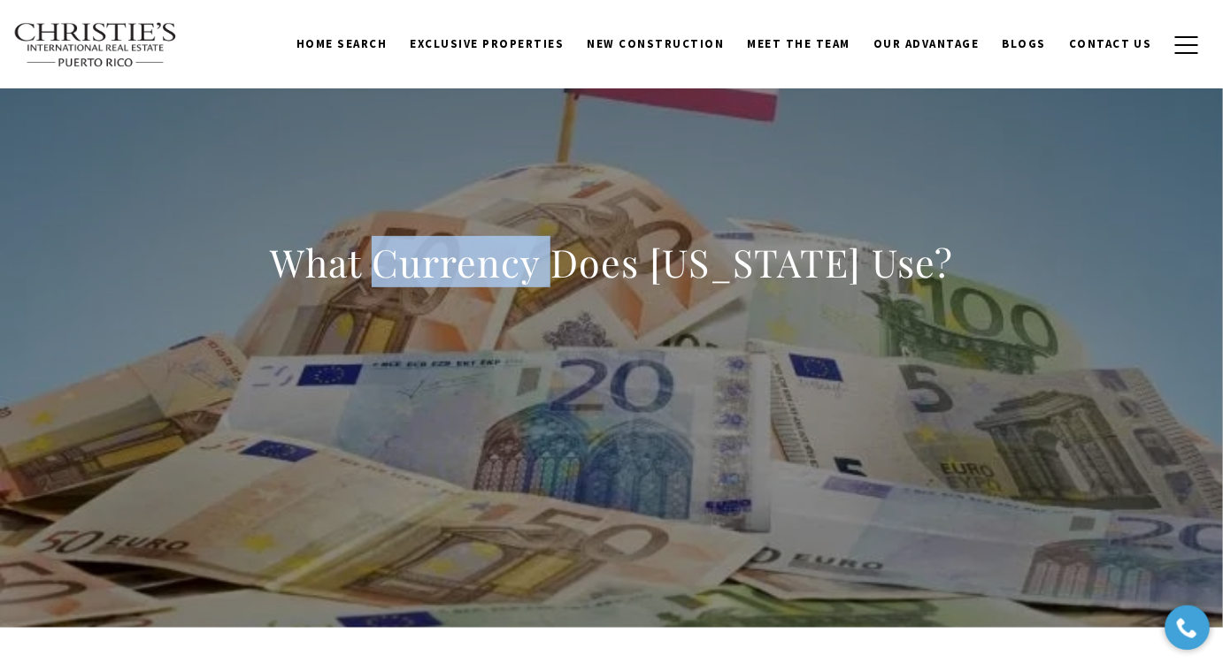
click at [502, 284] on h1 "What Currency Does [US_STATE] Use?" at bounding box center [611, 263] width 683 height 50
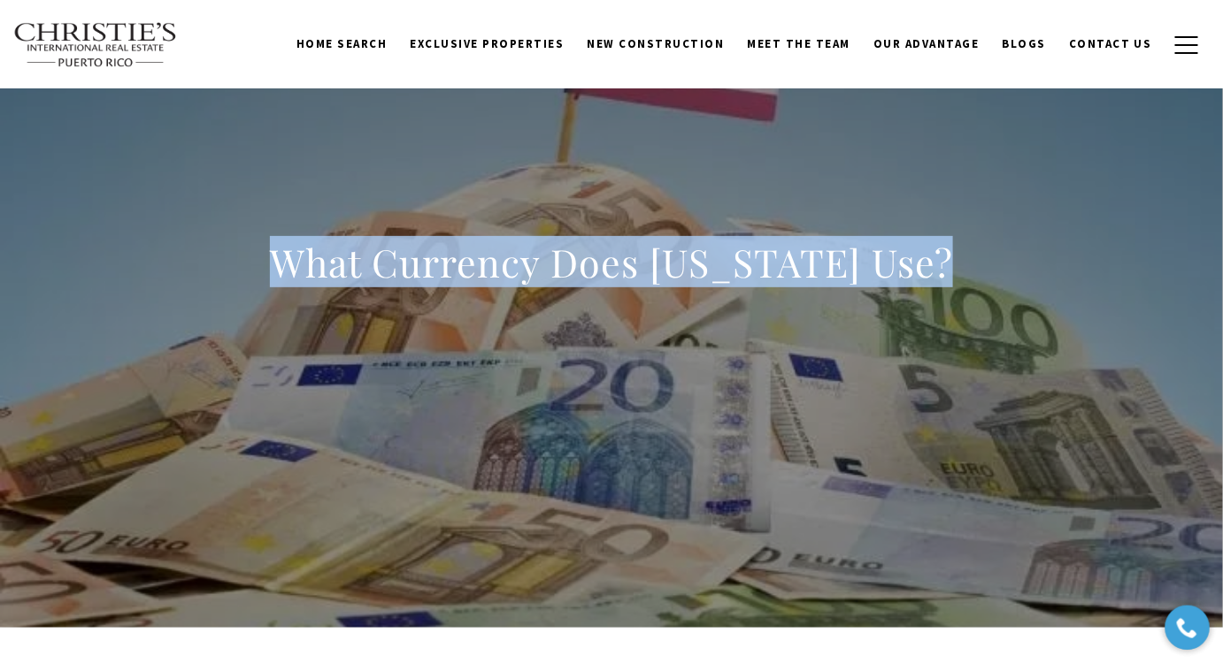
click at [502, 284] on h1 "What Currency Does [US_STATE] Use?" at bounding box center [611, 263] width 683 height 50
click at [566, 270] on h1 "What Currency Does [US_STATE] Use?" at bounding box center [611, 263] width 683 height 50
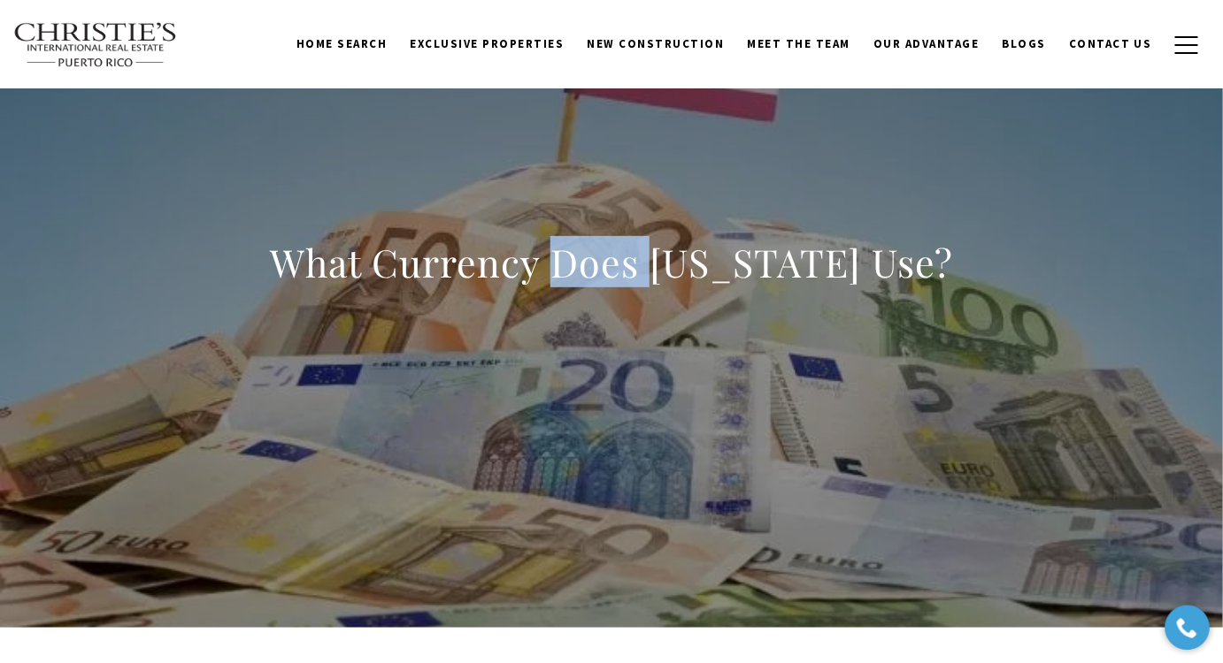
click at [566, 270] on h1 "What Currency Does [US_STATE] Use?" at bounding box center [611, 263] width 683 height 50
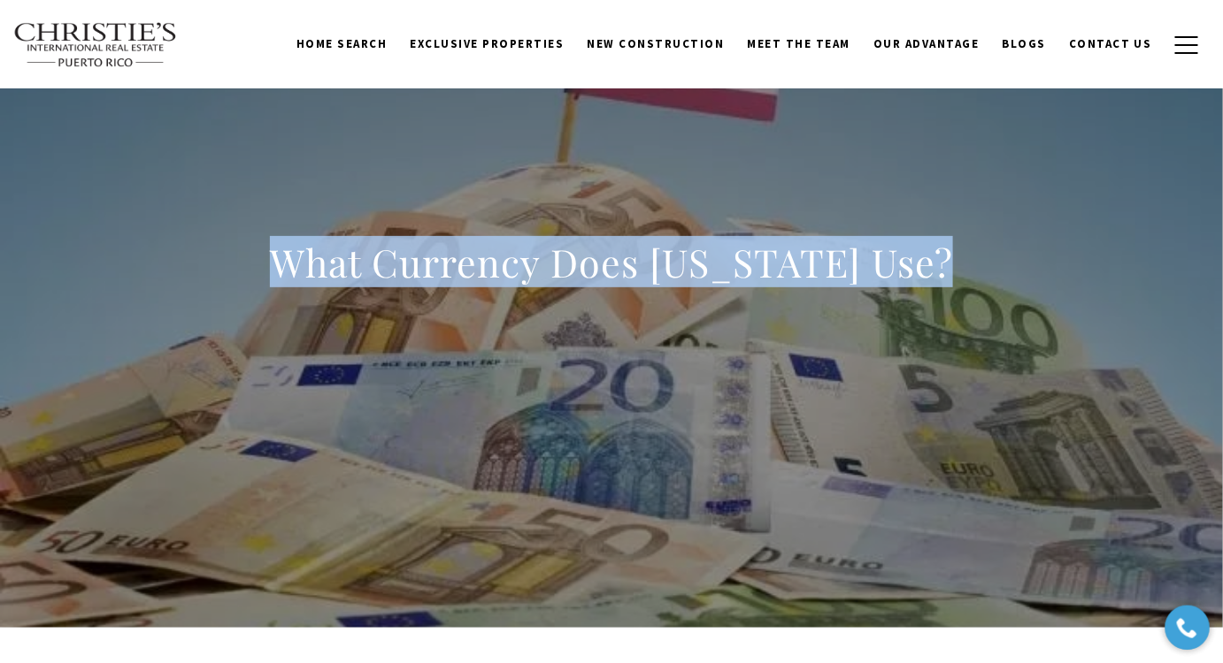
click at [566, 270] on h1 "What Currency Does [US_STATE] Use?" at bounding box center [611, 263] width 683 height 50
click at [462, 270] on h1 "What Currency Does [US_STATE] Use?" at bounding box center [611, 263] width 683 height 50
click at [464, 269] on h1 "What Currency Does [US_STATE] Use?" at bounding box center [611, 263] width 683 height 50
click at [550, 272] on h1 "What Currency Does [US_STATE] Use?" at bounding box center [611, 263] width 683 height 50
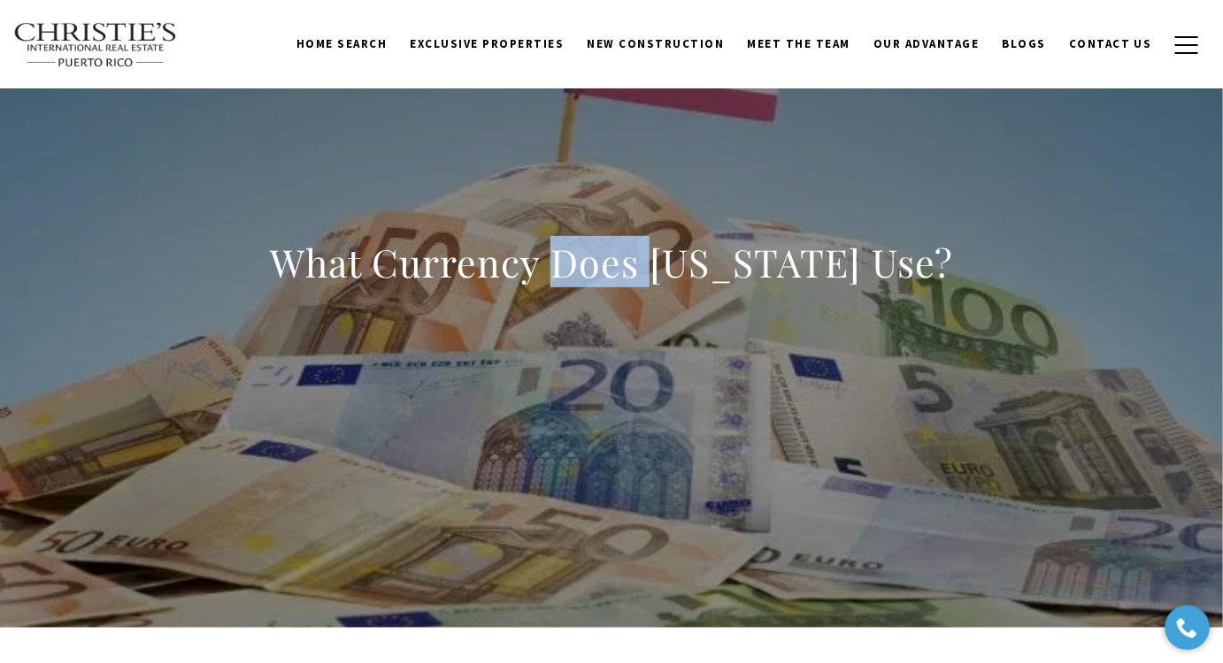
click at [550, 272] on h1 "What Currency Does [US_STATE] Use?" at bounding box center [611, 263] width 683 height 50
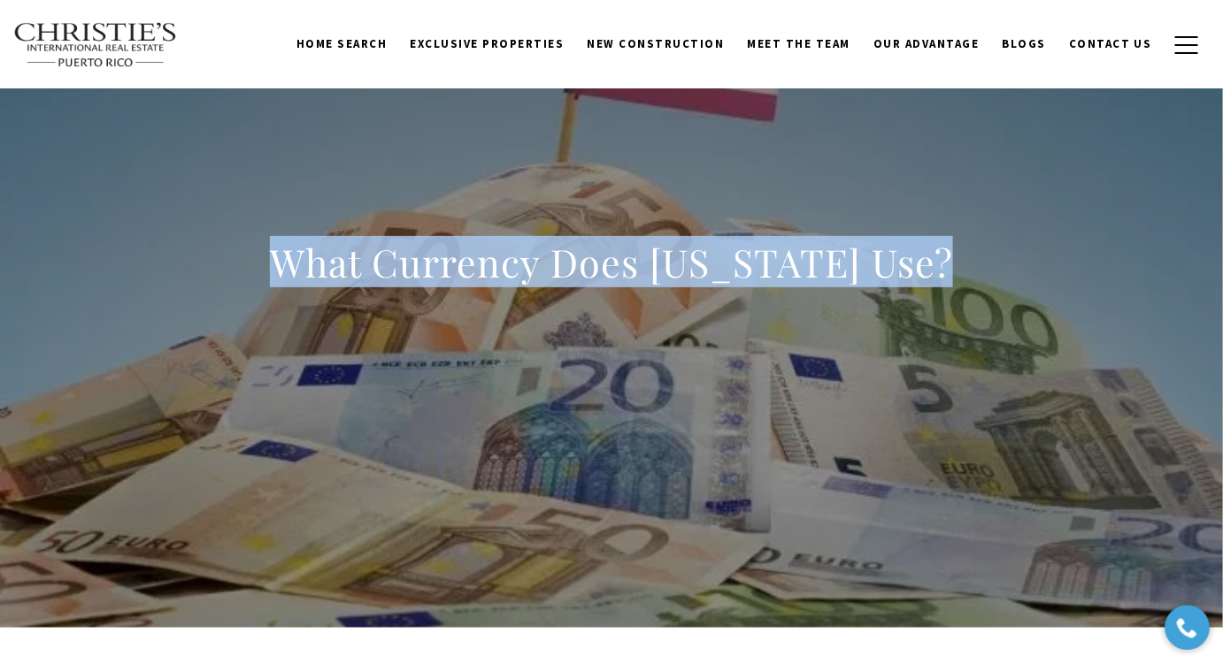
click at [550, 272] on h1 "What Currency Does [US_STATE] Use?" at bounding box center [611, 263] width 683 height 50
click at [549, 263] on h1 "What Currency Does [US_STATE] Use?" at bounding box center [611, 263] width 683 height 50
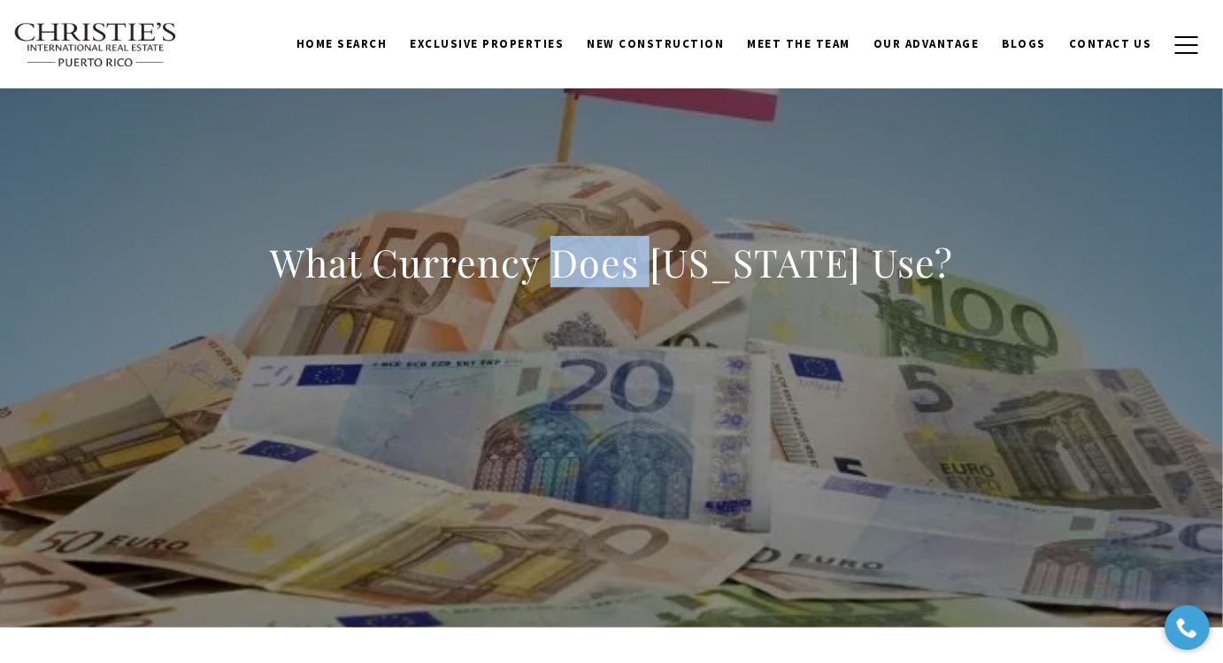
click at [549, 263] on h1 "What Currency Does [US_STATE] Use?" at bounding box center [611, 263] width 683 height 50
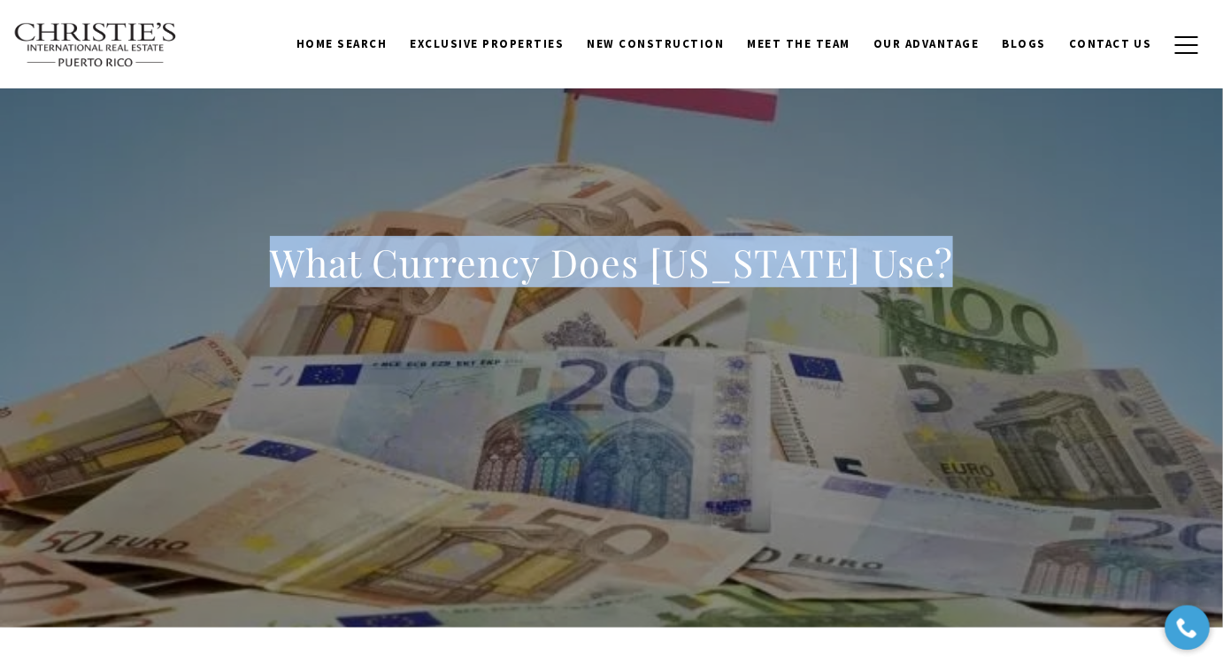
click at [549, 263] on h1 "What Currency Does [US_STATE] Use?" at bounding box center [611, 263] width 683 height 50
click at [466, 253] on h1 "What Currency Does [US_STATE] Use?" at bounding box center [611, 263] width 683 height 50
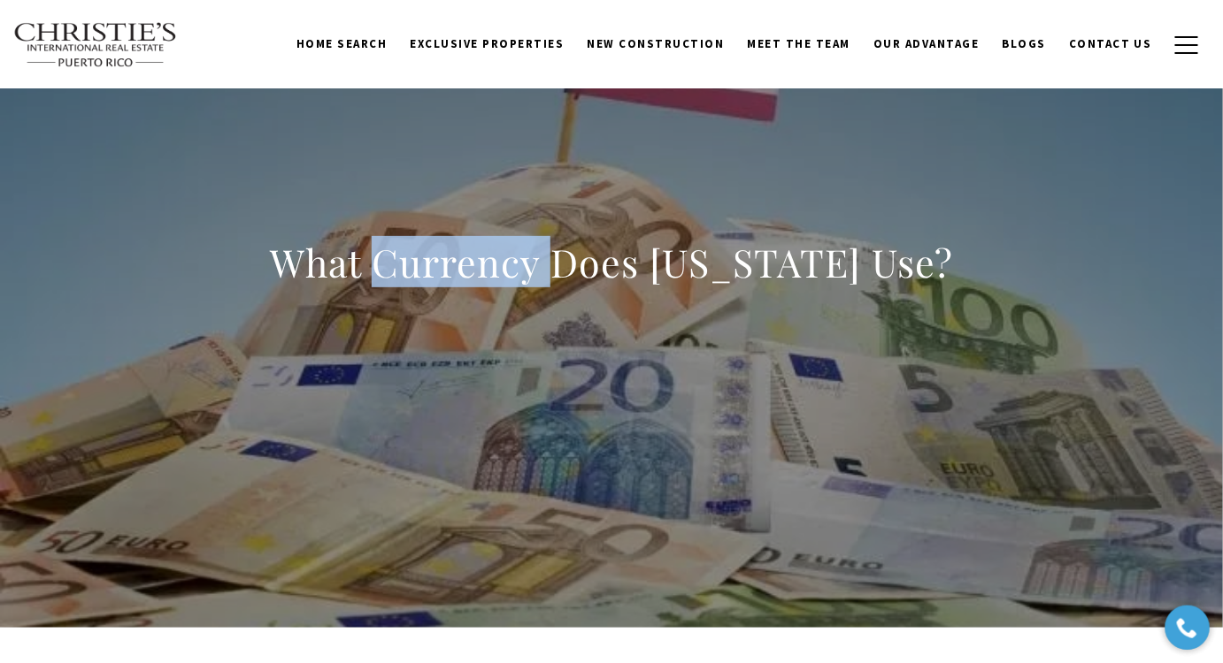
click at [466, 253] on h1 "What Currency Does [US_STATE] Use?" at bounding box center [611, 263] width 683 height 50
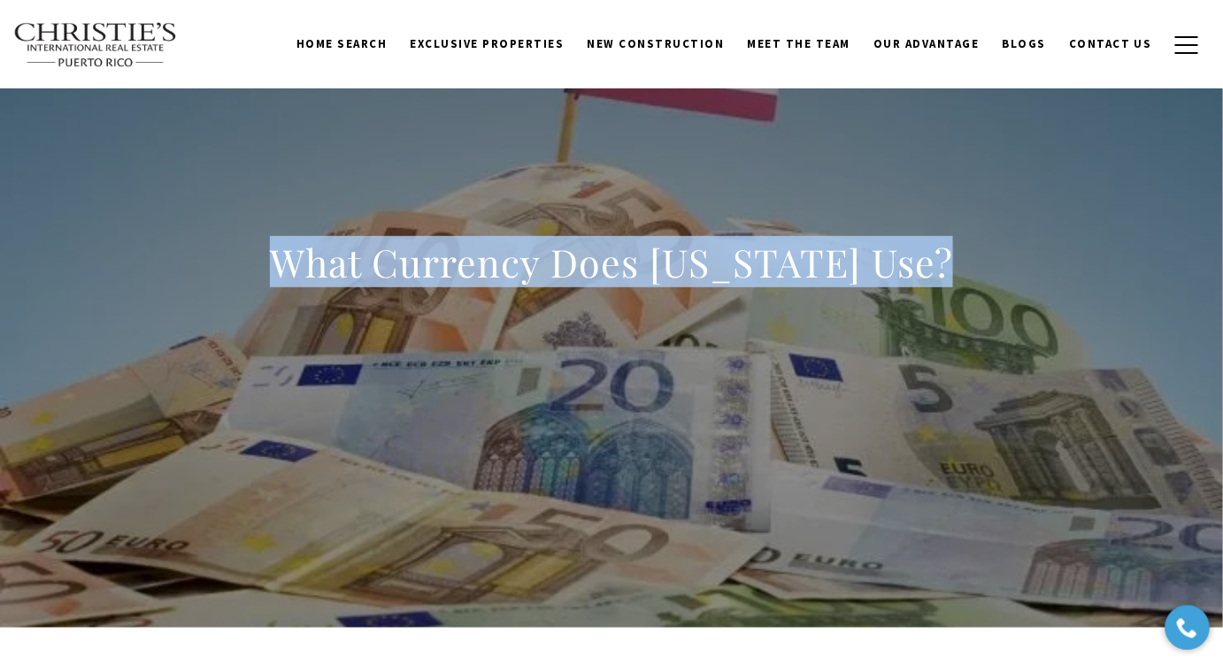
click at [466, 253] on h1 "What Currency Does [US_STATE] Use?" at bounding box center [611, 263] width 683 height 50
click at [559, 267] on h1 "What Currency Does [US_STATE] Use?" at bounding box center [611, 263] width 683 height 50
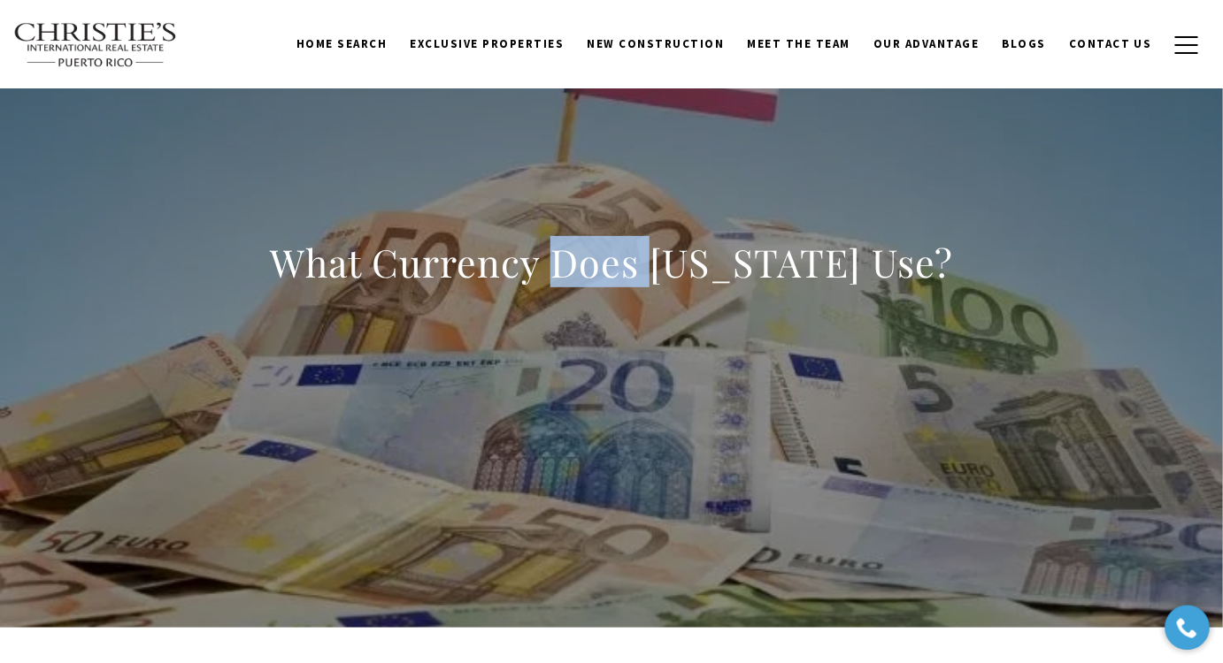
click at [559, 267] on h1 "What Currency Does [US_STATE] Use?" at bounding box center [611, 263] width 683 height 50
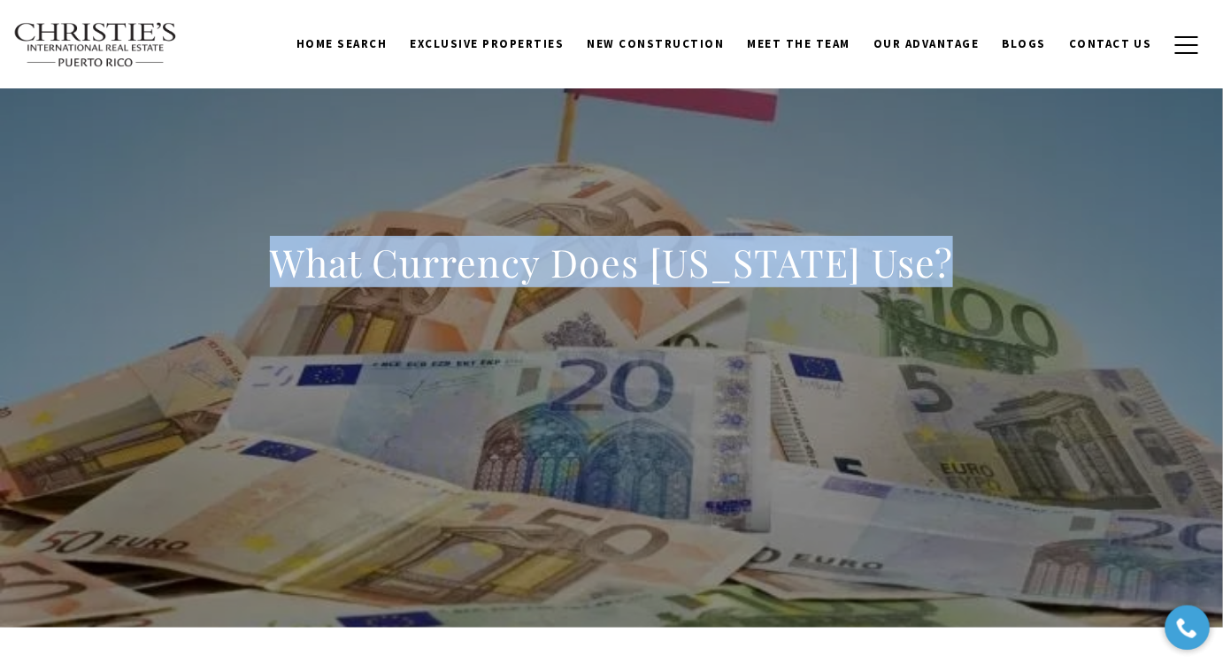
click at [559, 267] on h1 "What Currency Does [US_STATE] Use?" at bounding box center [611, 263] width 683 height 50
click at [601, 256] on h1 "What Currency Does [US_STATE] Use?" at bounding box center [611, 263] width 683 height 50
drag, startPoint x: 601, startPoint y: 256, endPoint x: 573, endPoint y: 265, distance: 28.8
click at [600, 256] on h1 "What Currency Does [US_STATE] Use?" at bounding box center [611, 263] width 683 height 50
